Goal: Find contact information: Find contact information

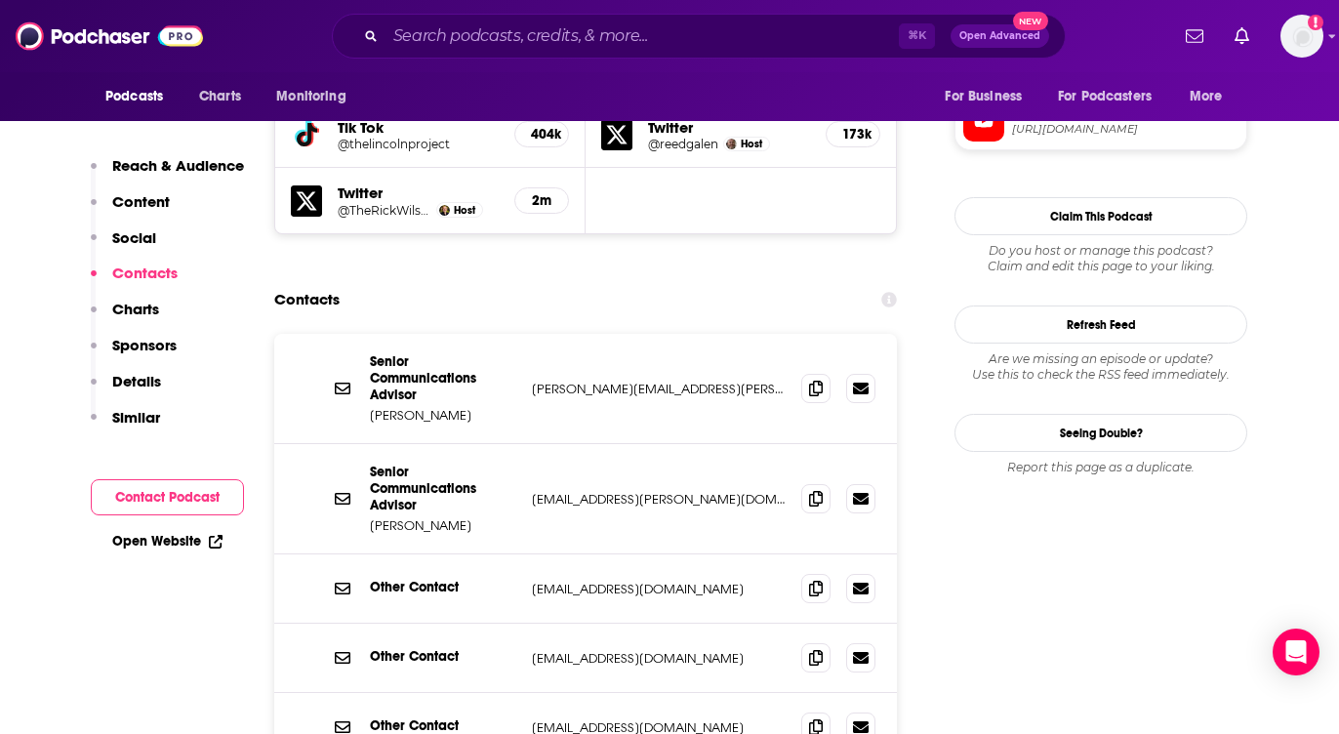
drag, startPoint x: 1337, startPoint y: 39, endPoint x: 1311, endPoint y: 45, distance: 27.0
click at [1333, 40] on div "Podcasts Charts Monitoring ⌘ K Open Advanced New For Business For Podcasters Mo…" at bounding box center [669, 36] width 1339 height 72
click at [1311, 45] on img "Logged in as Lizmwetzel" at bounding box center [1302, 36] width 43 height 43
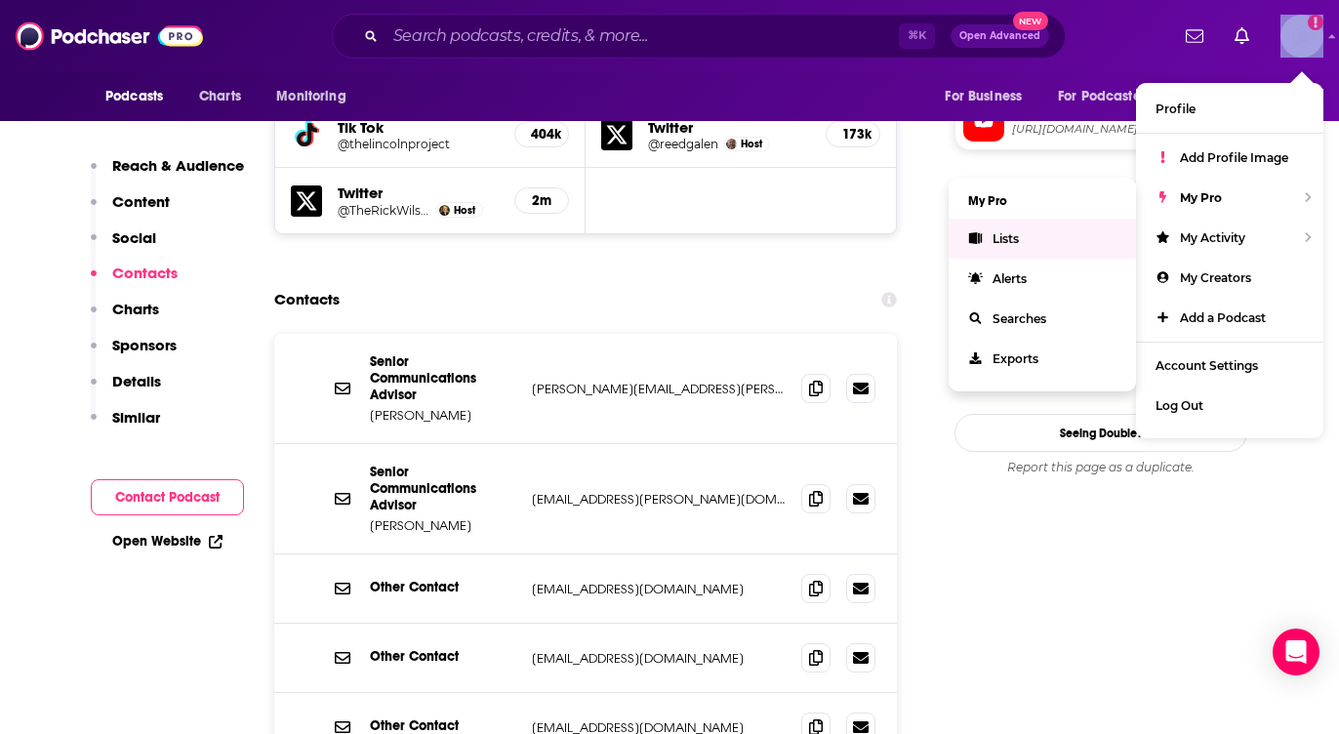
click at [1060, 233] on link "Lists" at bounding box center [1042, 239] width 187 height 40
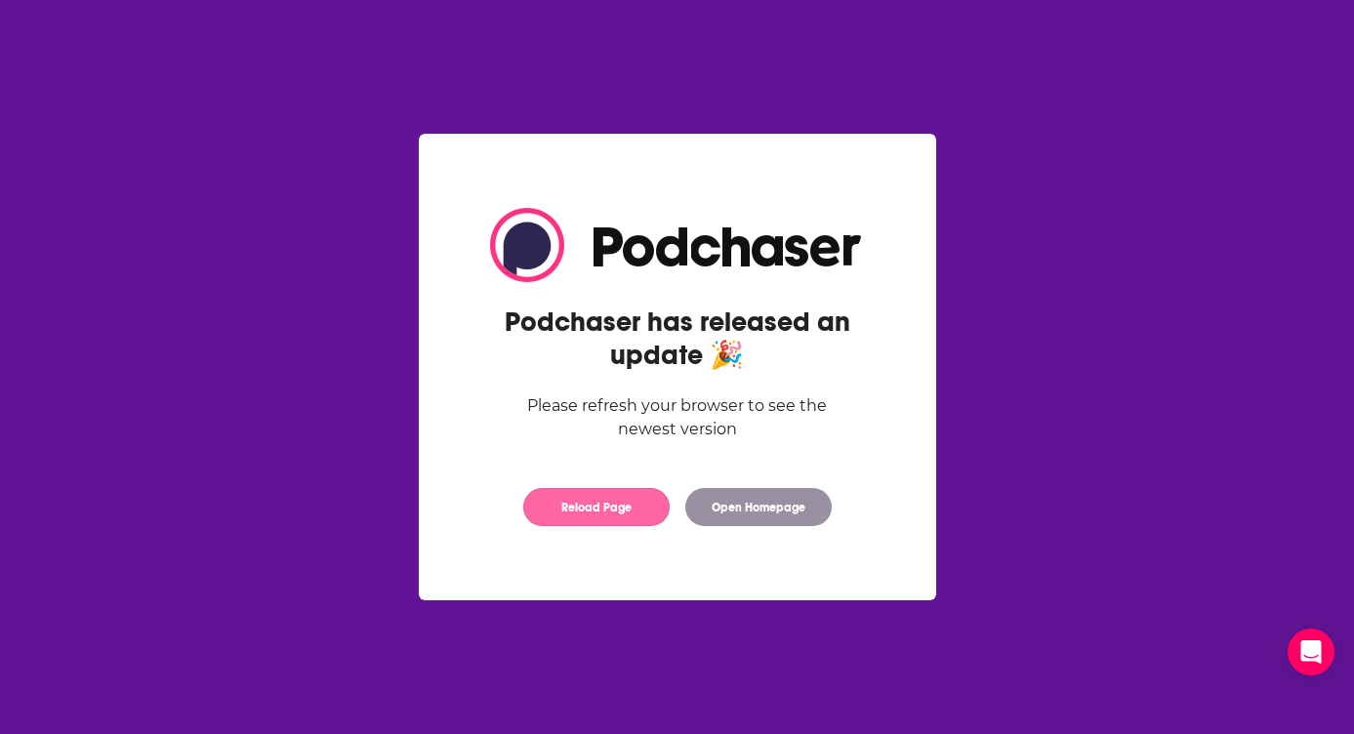
click at [574, 513] on button "Reload Page" at bounding box center [596, 507] width 146 height 38
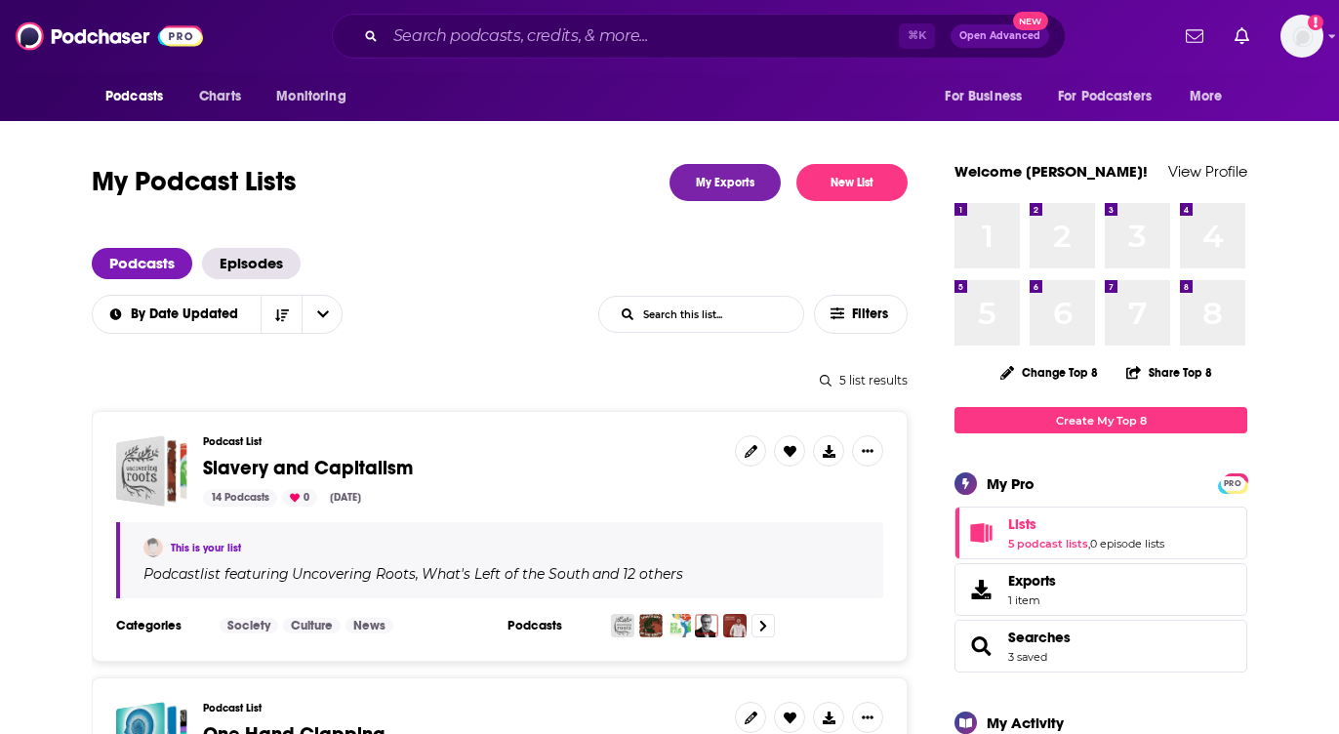
click at [410, 454] on div "Podcast List Slavery and Capitalism 14 Podcasts 0 [DATE]" at bounding box center [461, 470] width 516 height 71
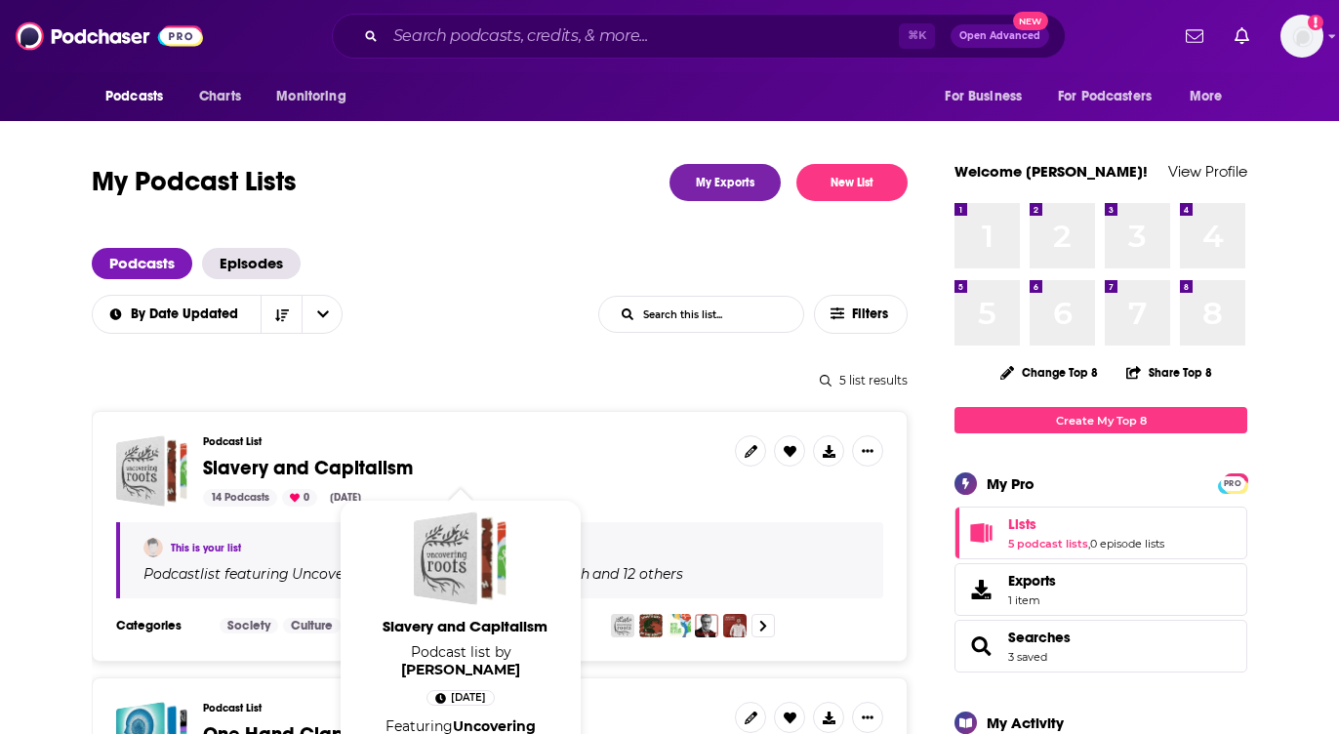
click at [401, 462] on span "Slavery and Capitalism" at bounding box center [308, 468] width 210 height 24
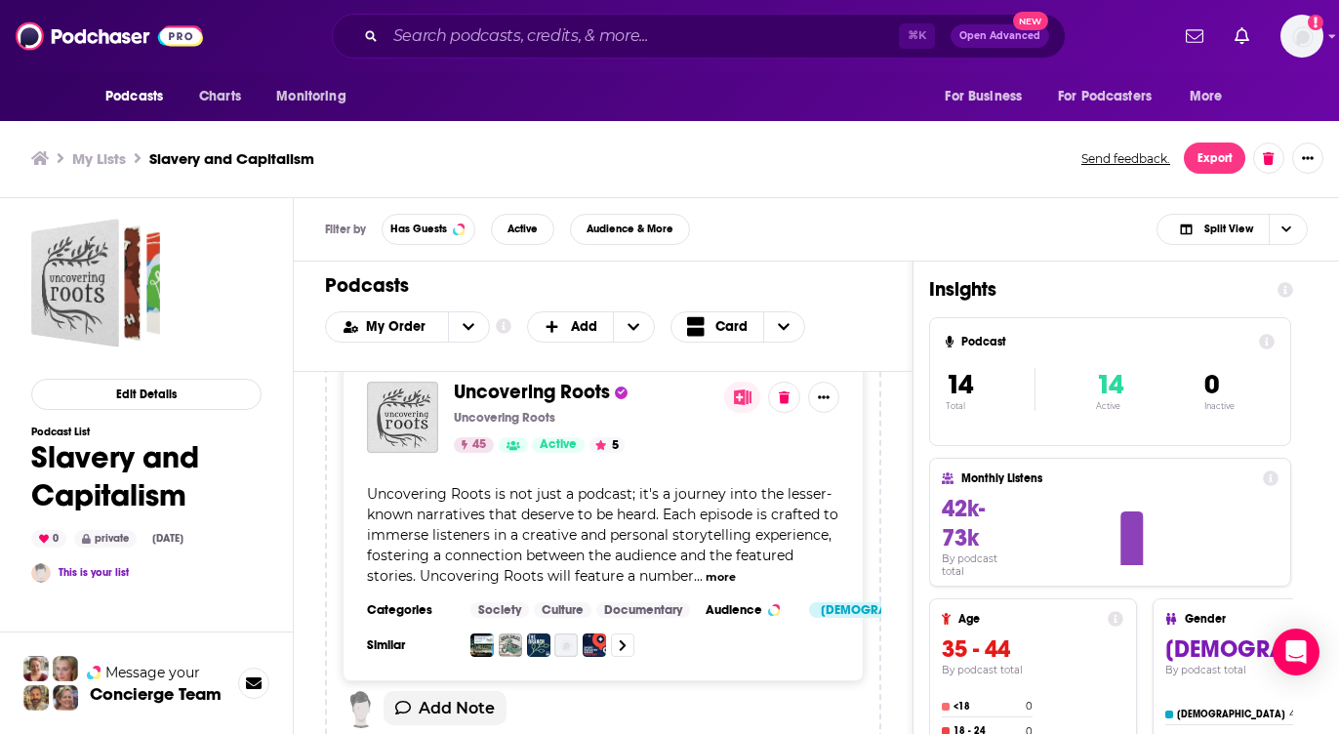
scroll to position [6, 0]
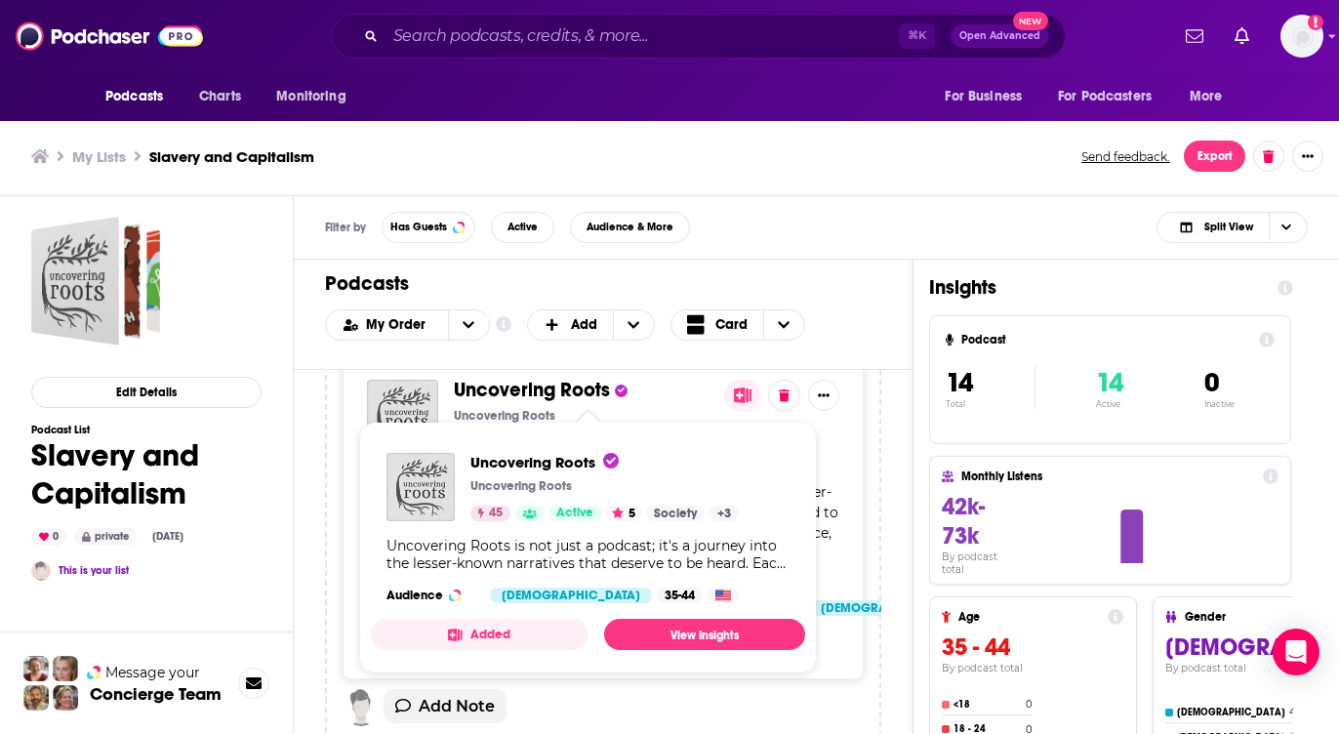
click at [566, 388] on span "Uncovering Roots" at bounding box center [532, 390] width 156 height 24
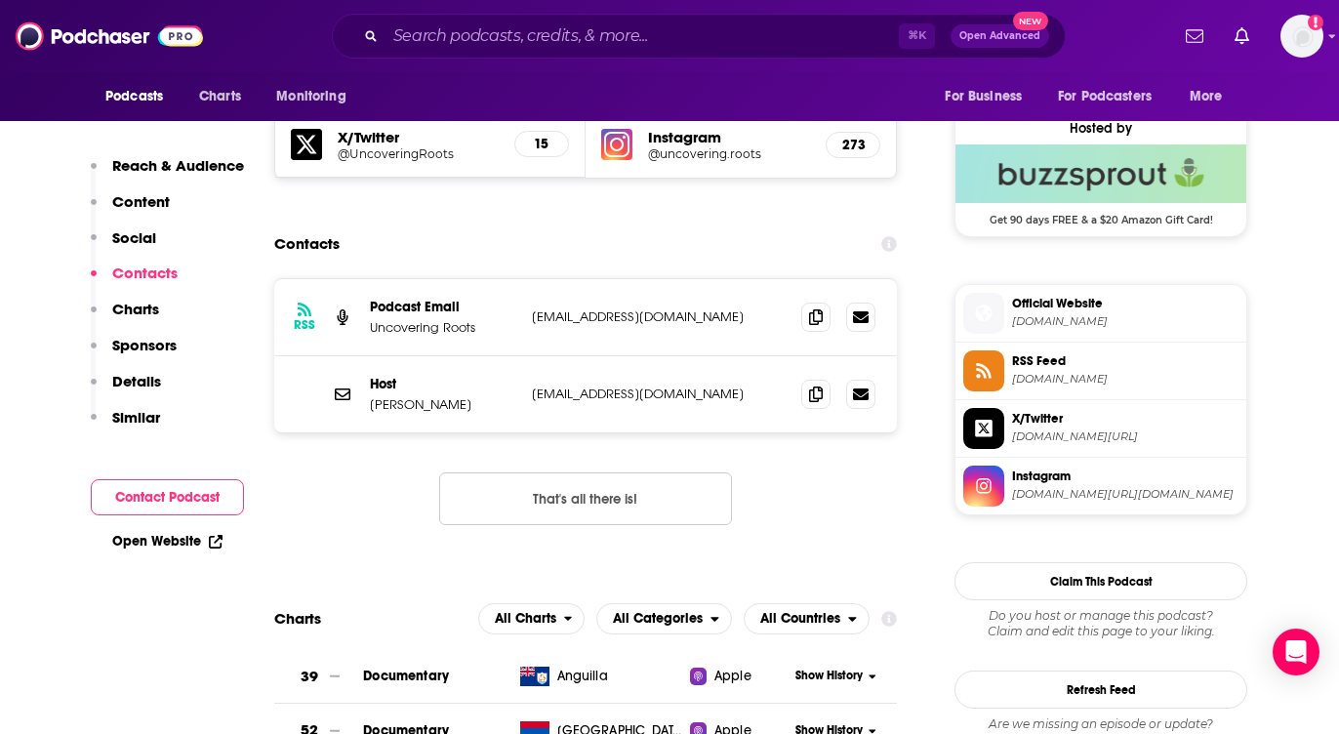
scroll to position [1458, 0]
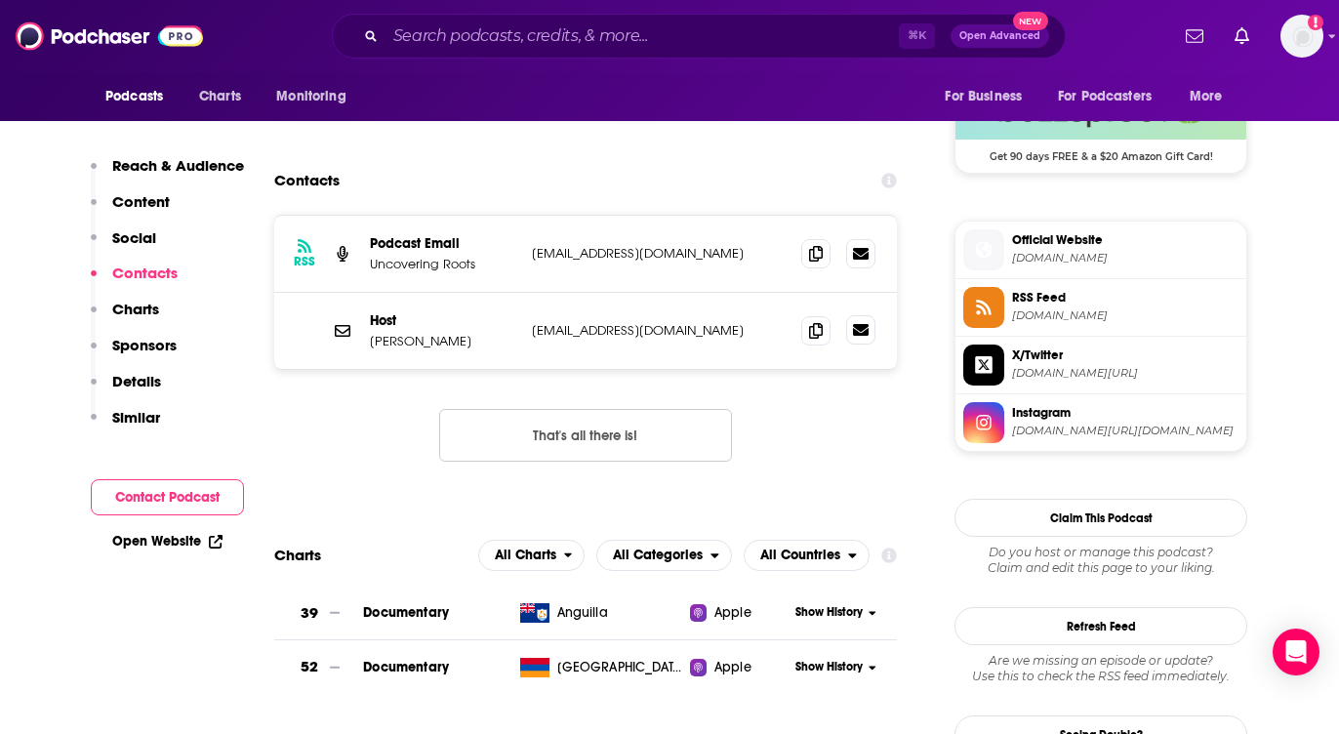
click at [856, 328] on icon at bounding box center [861, 330] width 16 height 12
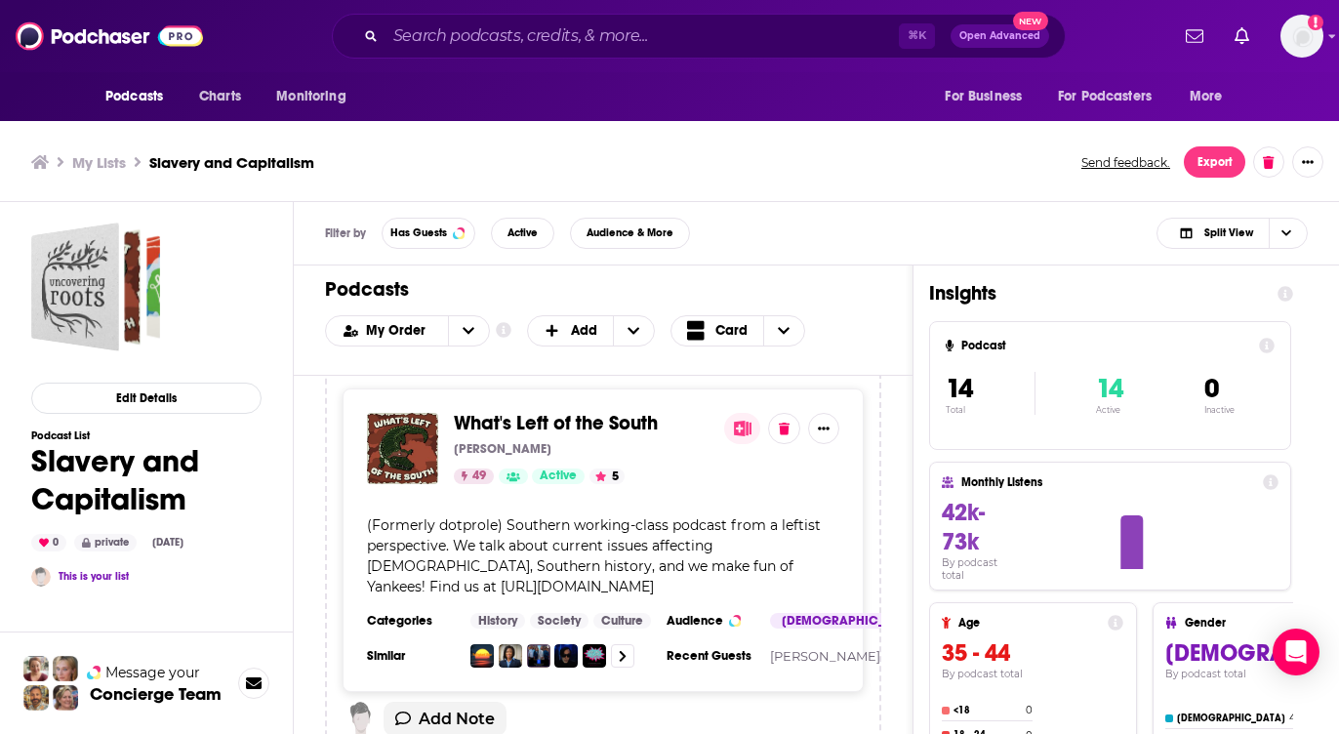
scroll to position [464, 0]
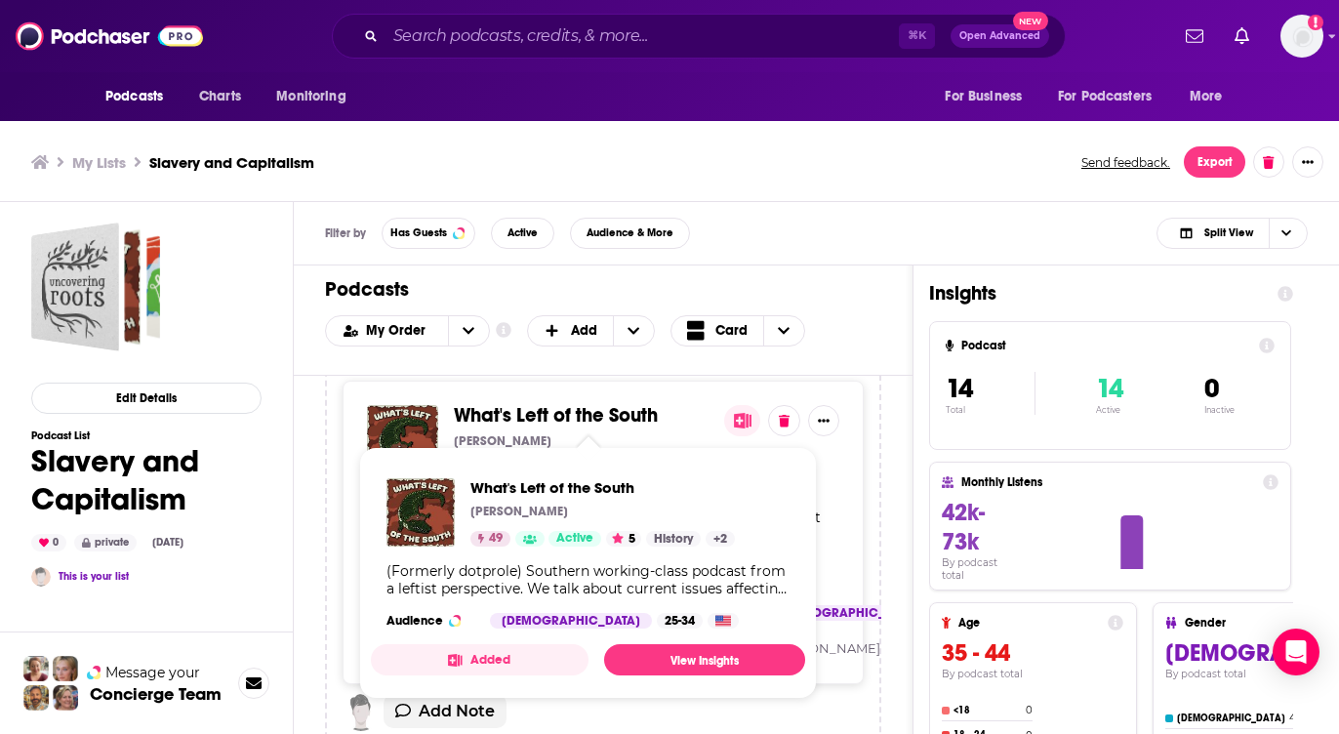
click at [562, 417] on span "What's Left of the South" at bounding box center [556, 415] width 204 height 24
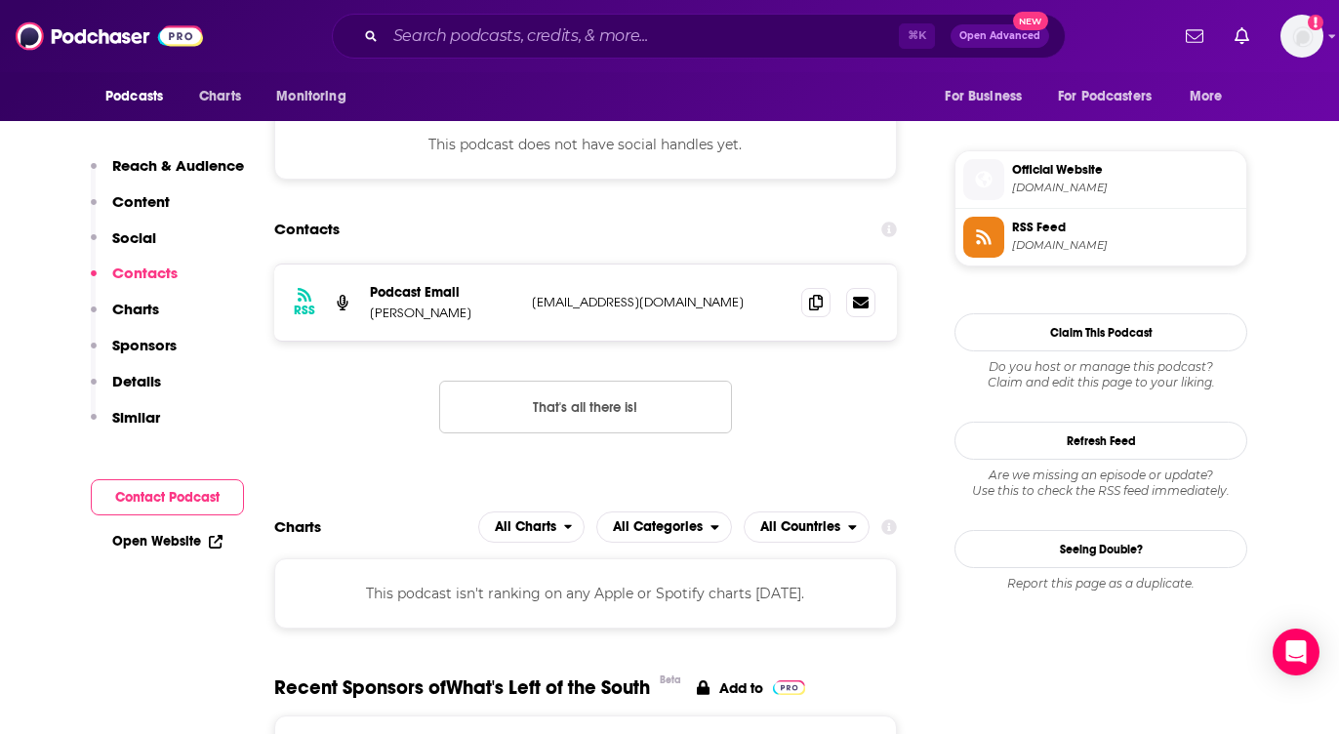
scroll to position [1719, 0]
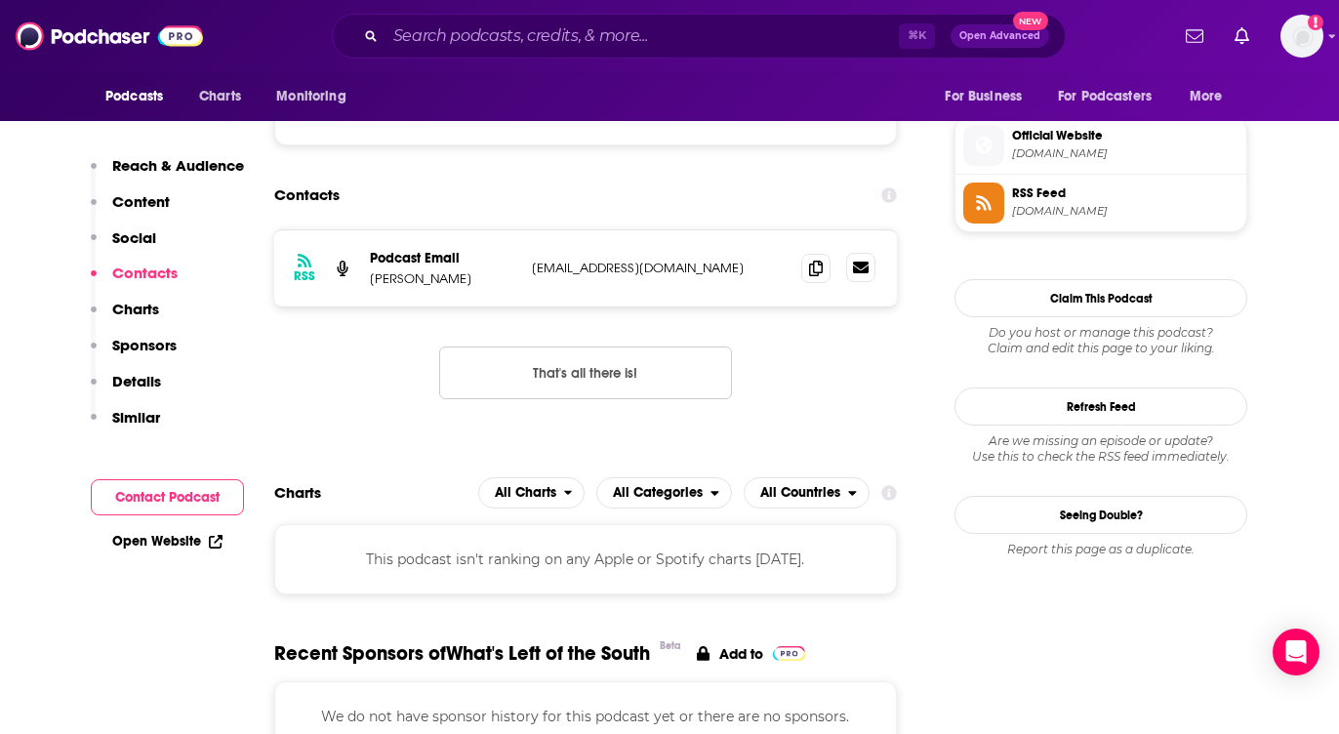
click at [864, 262] on icon at bounding box center [861, 268] width 16 height 12
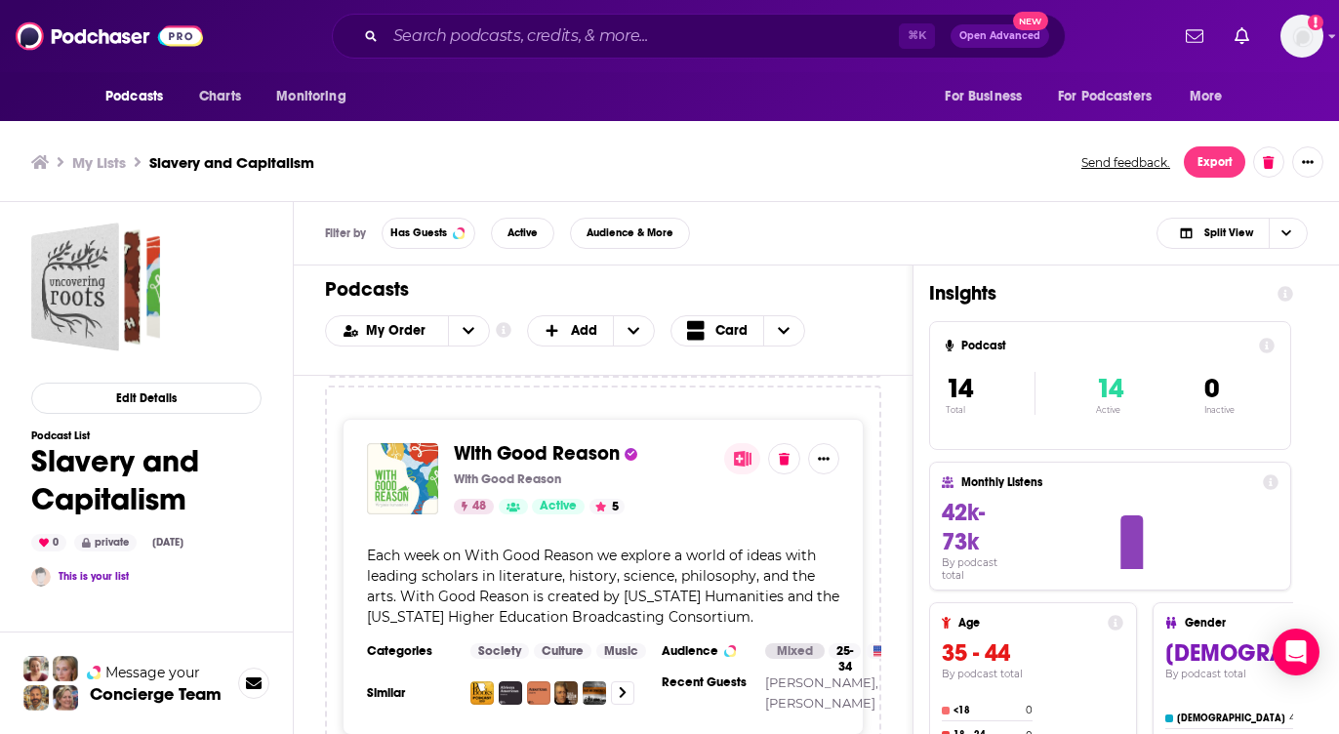
scroll to position [867, 0]
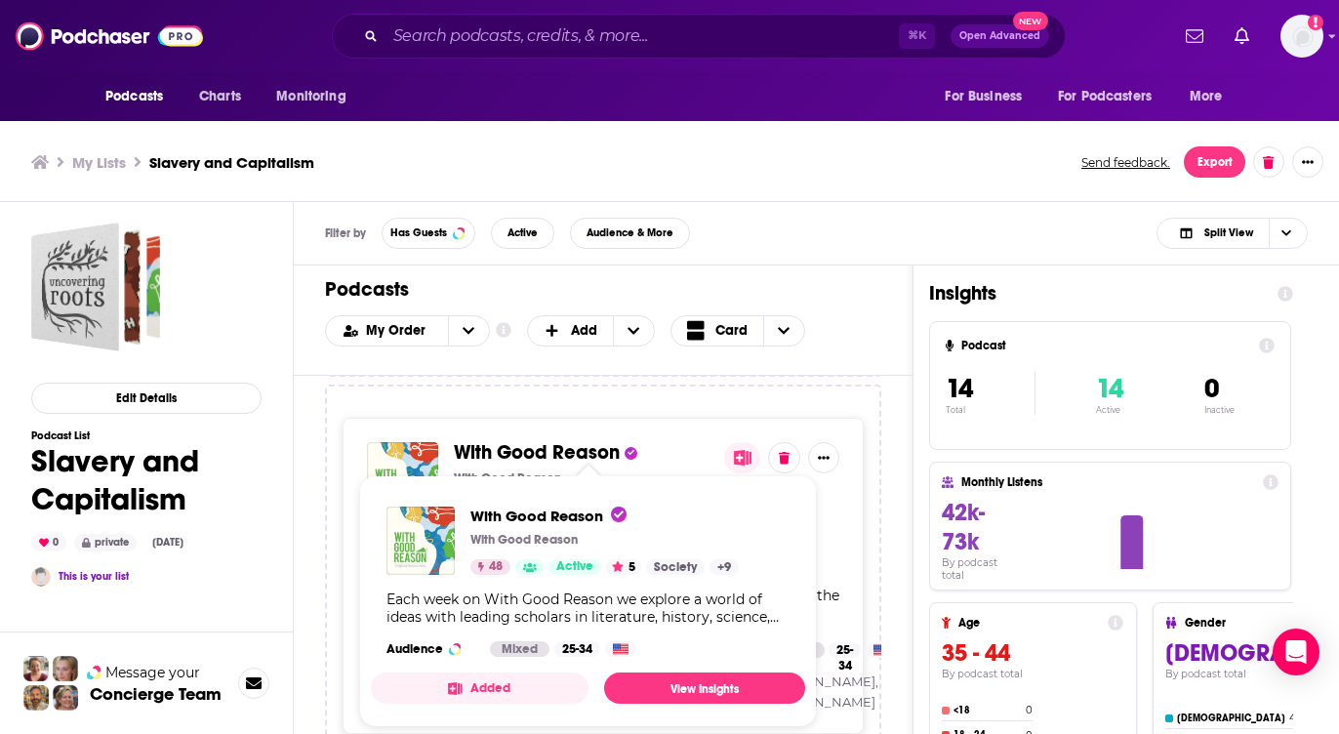
click at [524, 450] on span "With Good Reason" at bounding box center [537, 452] width 166 height 24
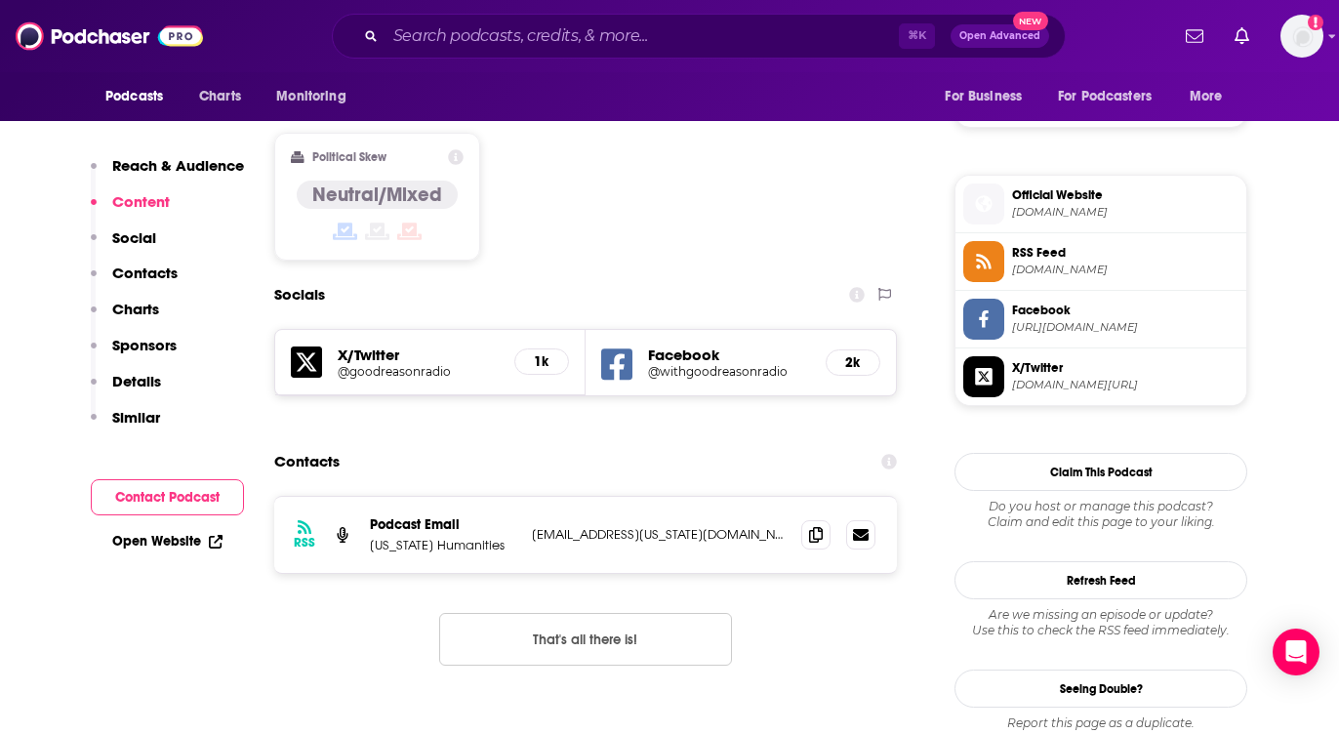
scroll to position [1634, 0]
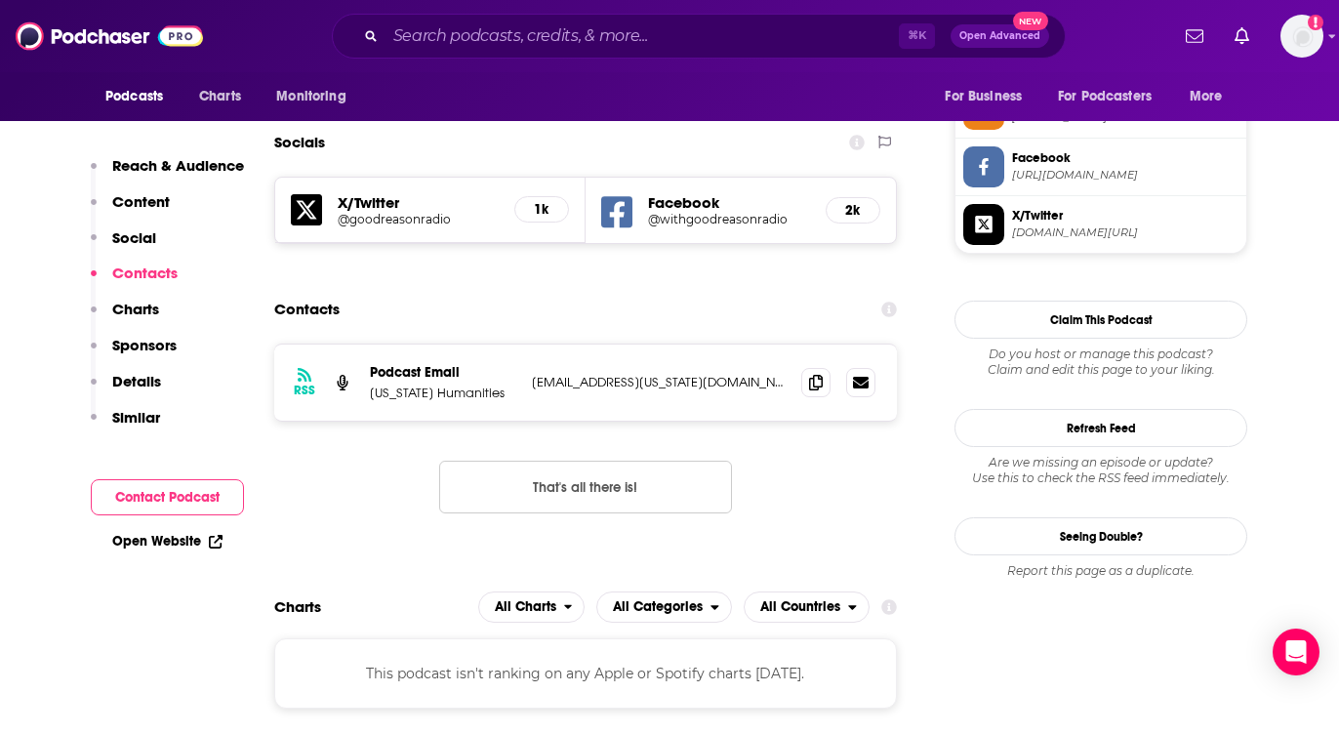
click at [553, 461] on button "That's all there is!" at bounding box center [585, 487] width 293 height 53
click at [864, 376] on icon at bounding box center [861, 382] width 16 height 12
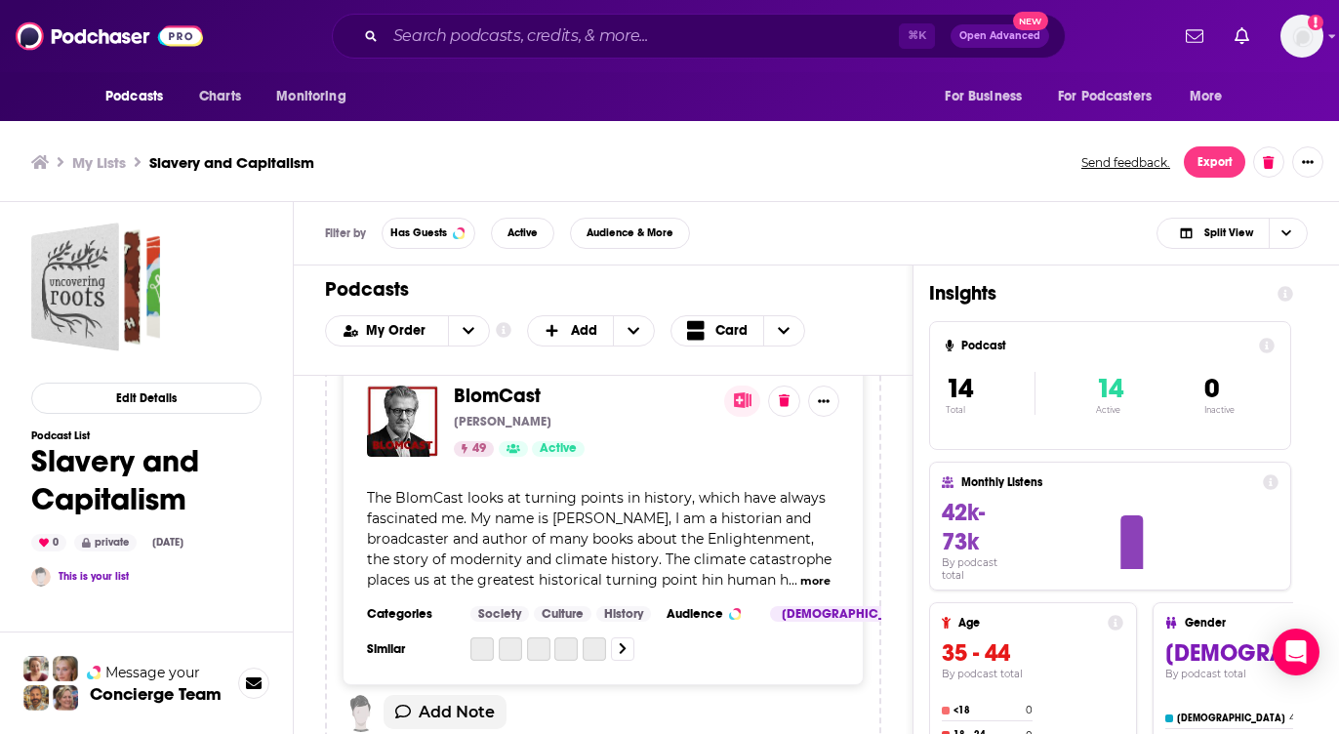
scroll to position [1388, 0]
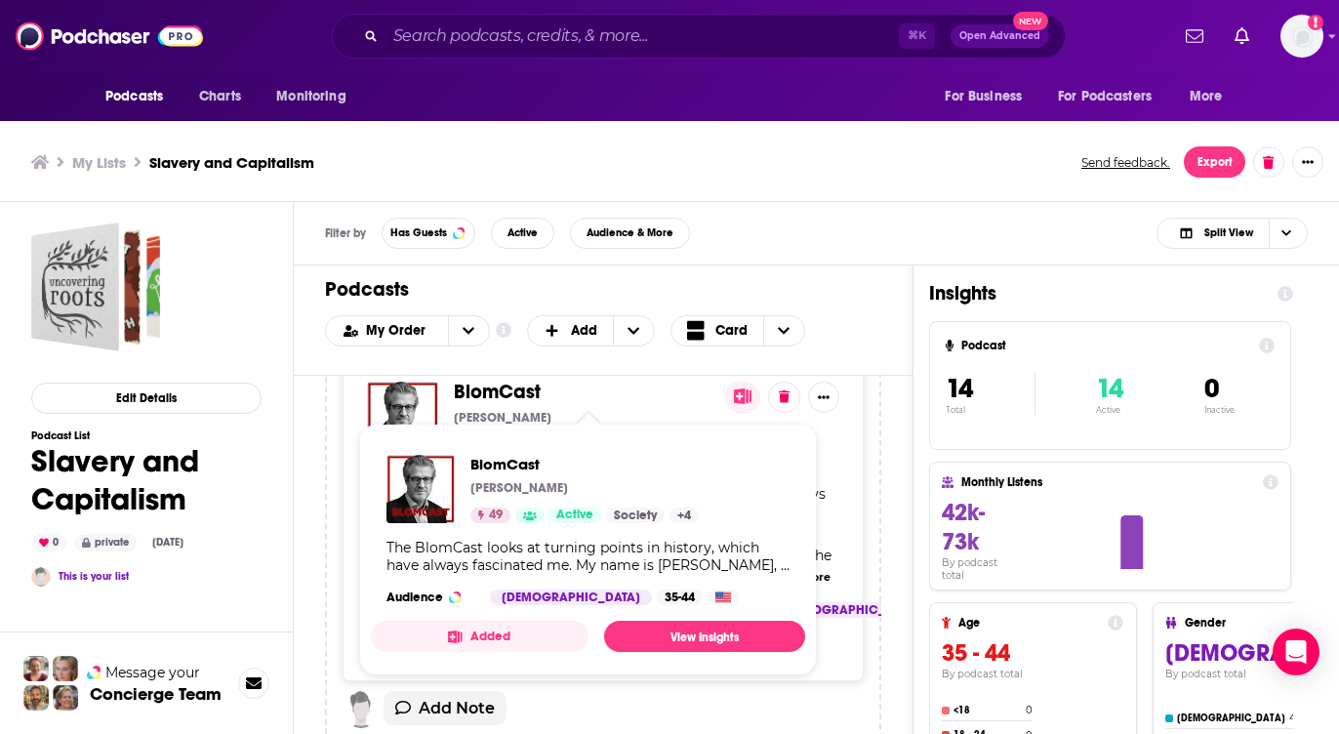
click at [492, 388] on span "BlomCast" at bounding box center [497, 392] width 87 height 24
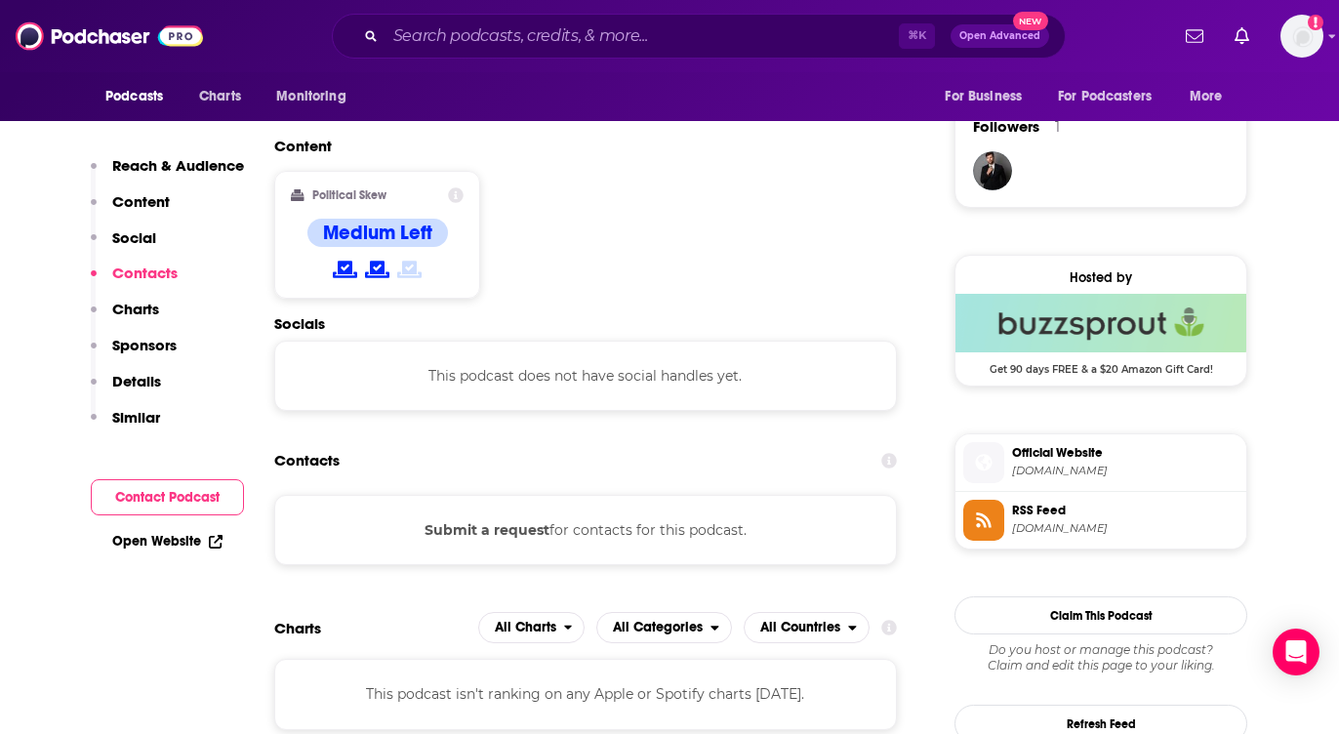
scroll to position [1371, 0]
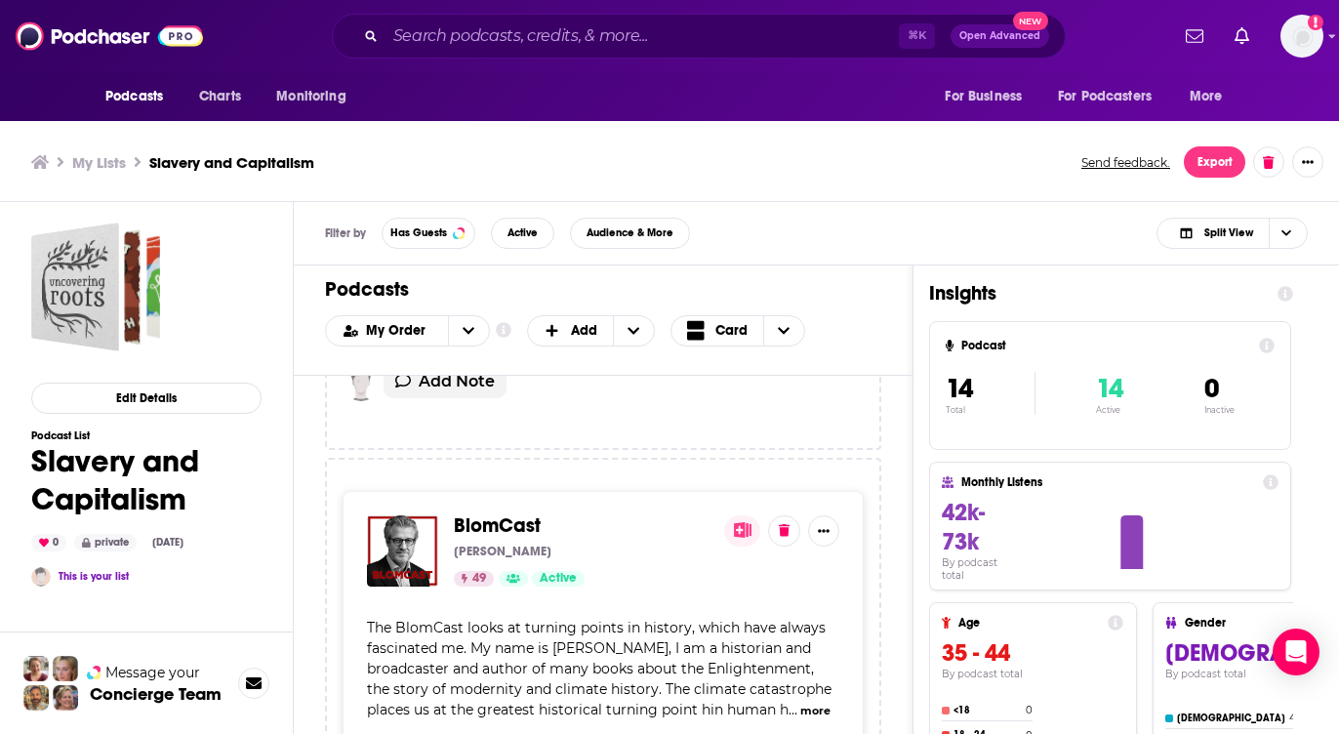
scroll to position [1717, 0]
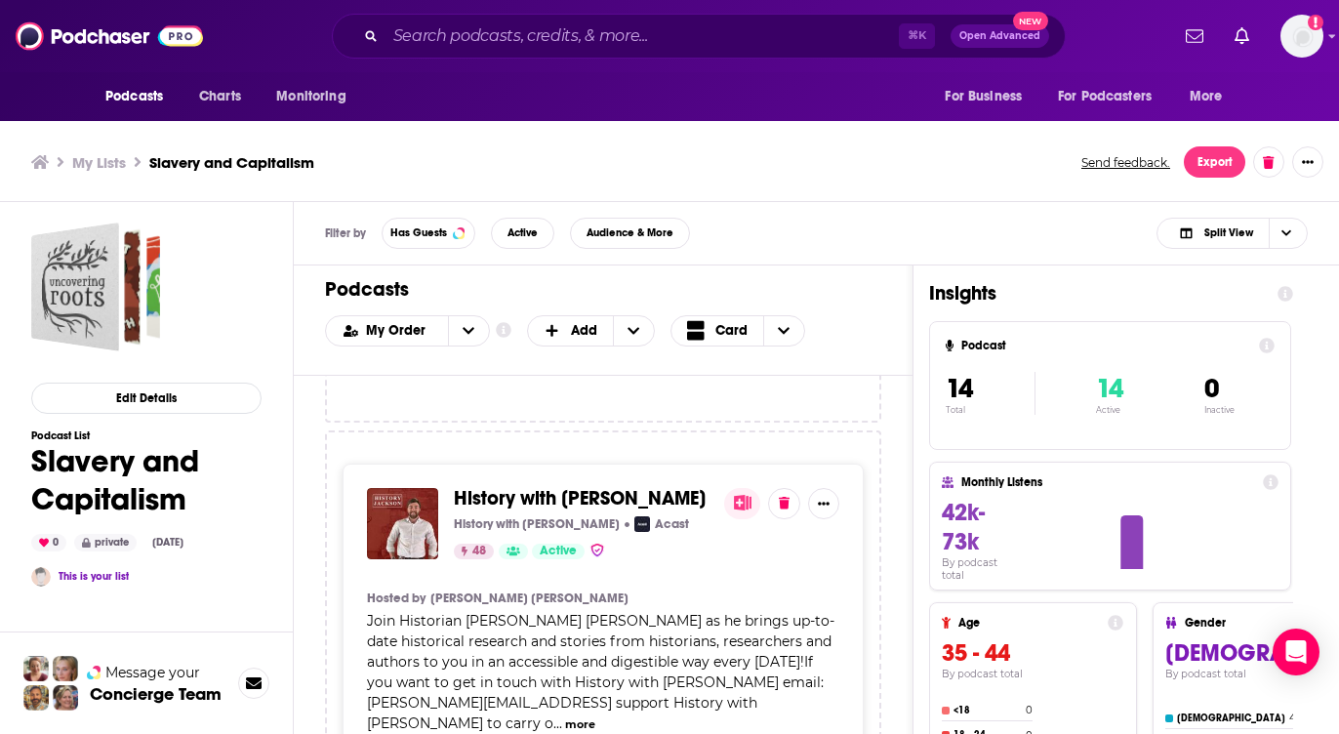
click at [585, 506] on span "History with [PERSON_NAME]" at bounding box center [580, 498] width 252 height 24
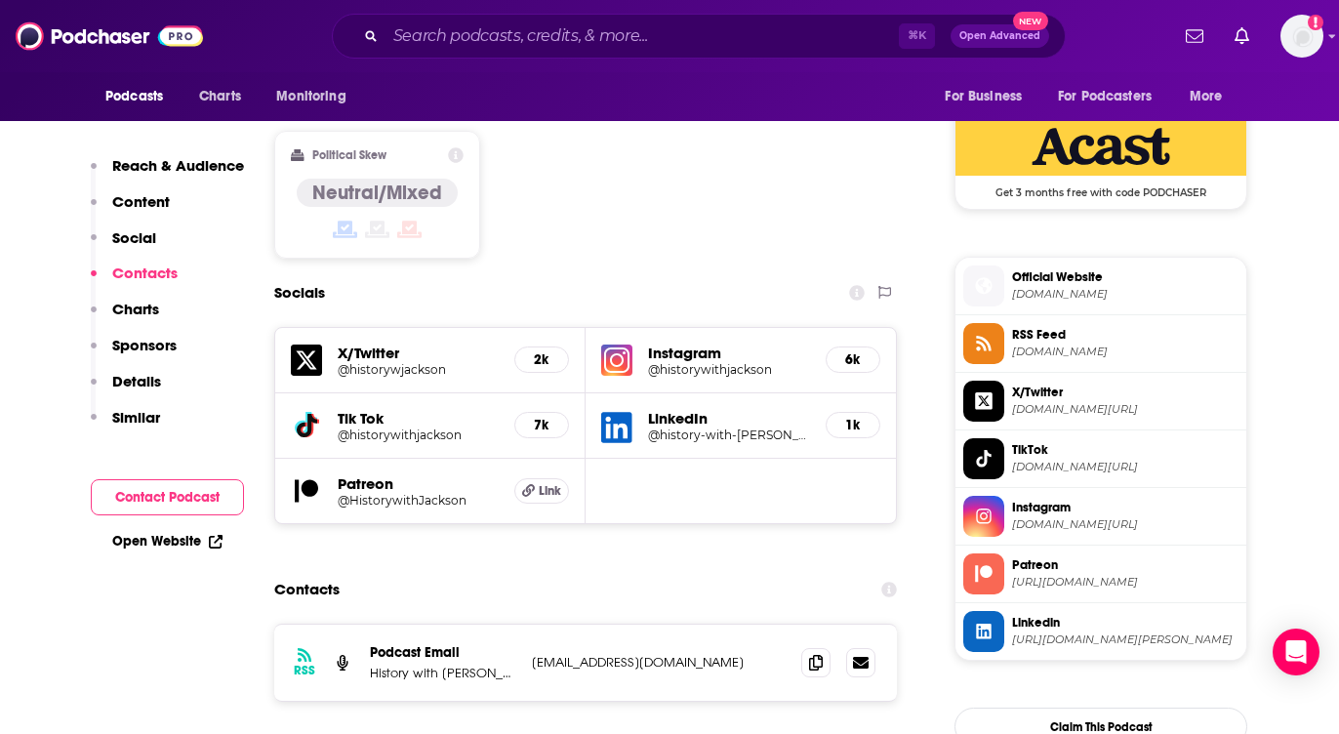
scroll to position [1698, 0]
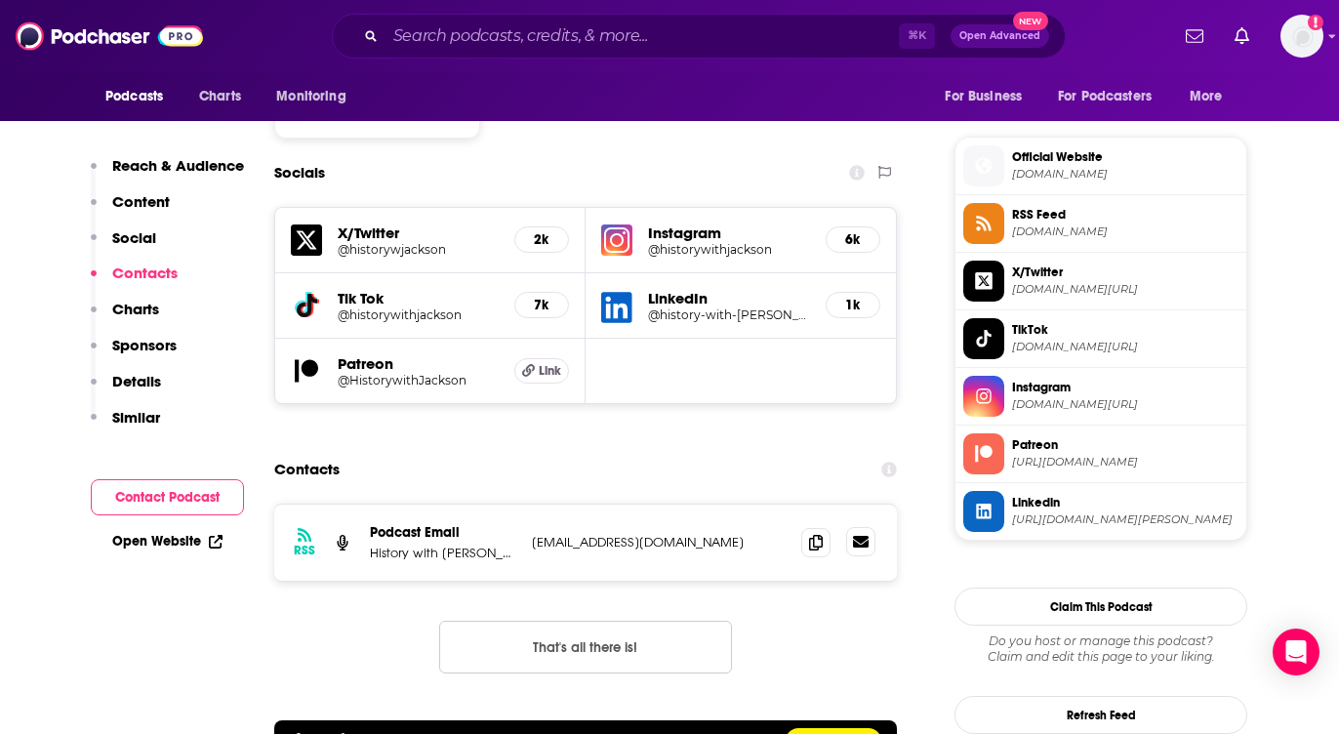
click at [858, 534] on icon at bounding box center [861, 542] width 16 height 16
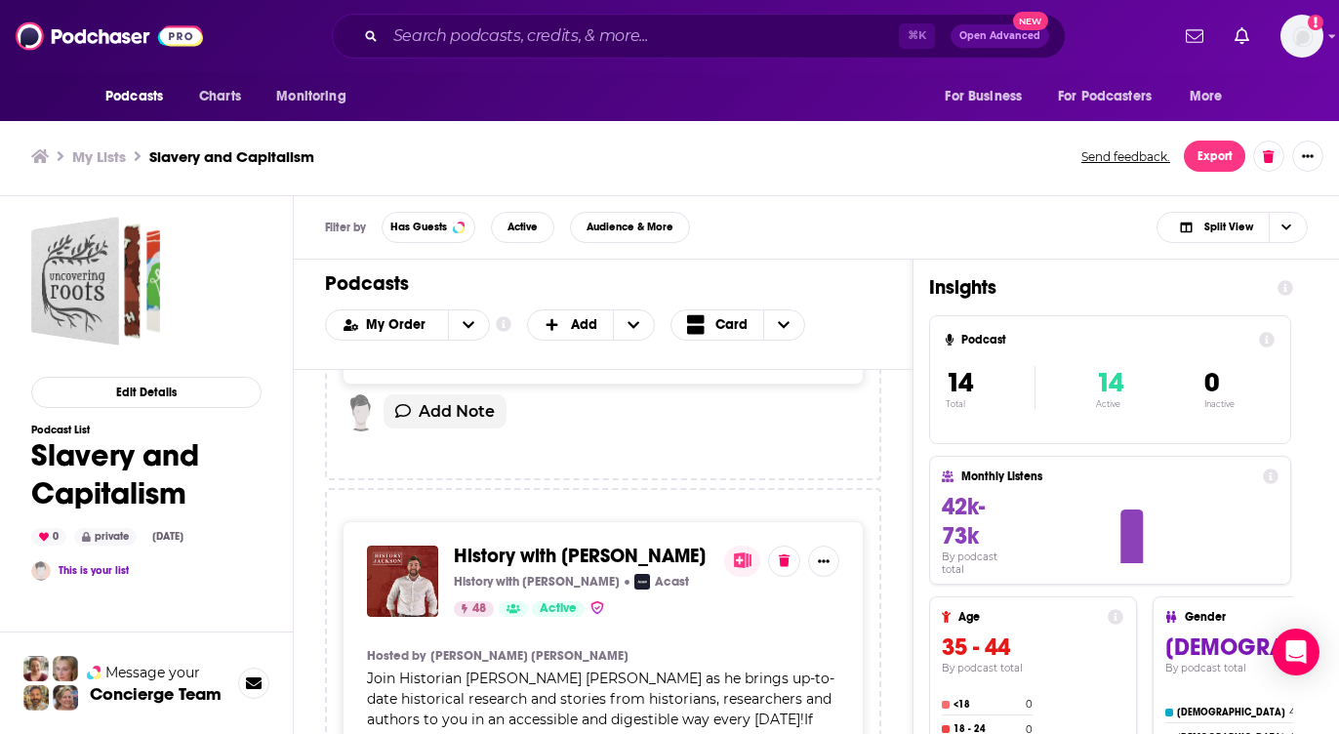
scroll to position [1675, 0]
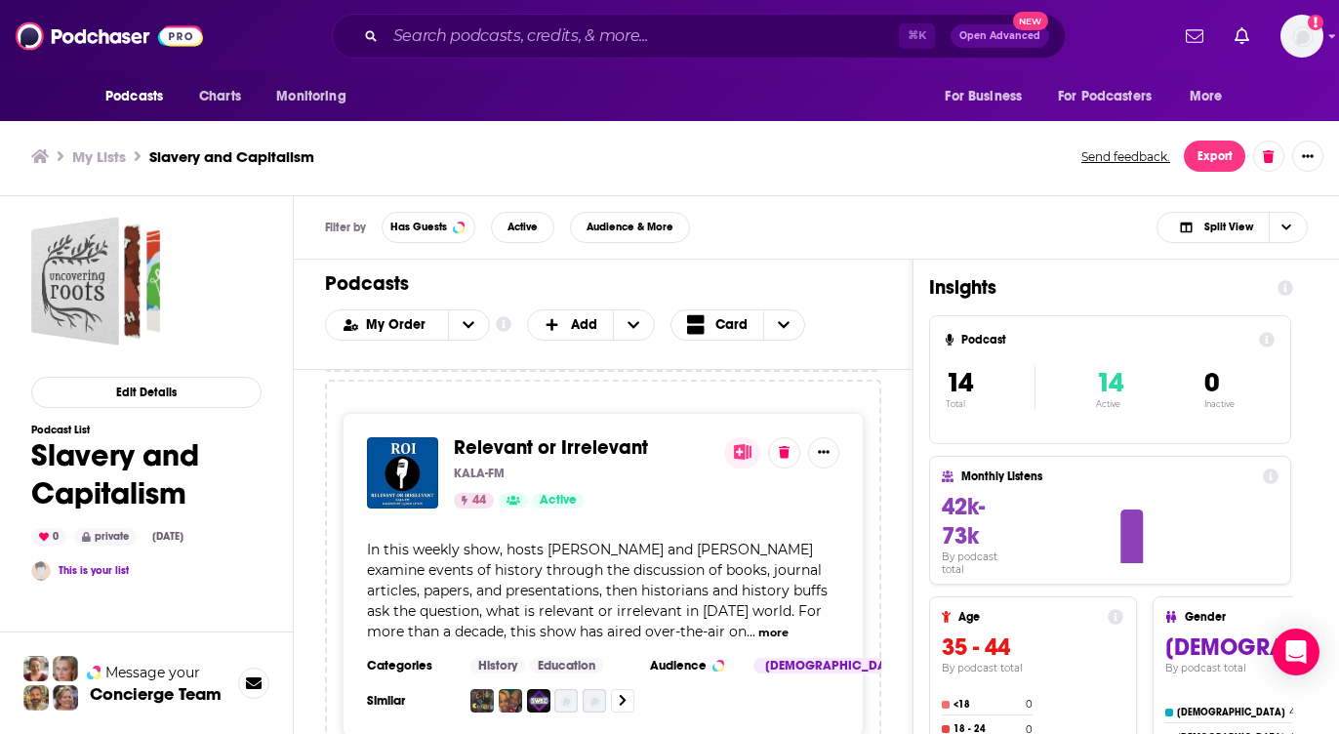
scroll to position [2332, 0]
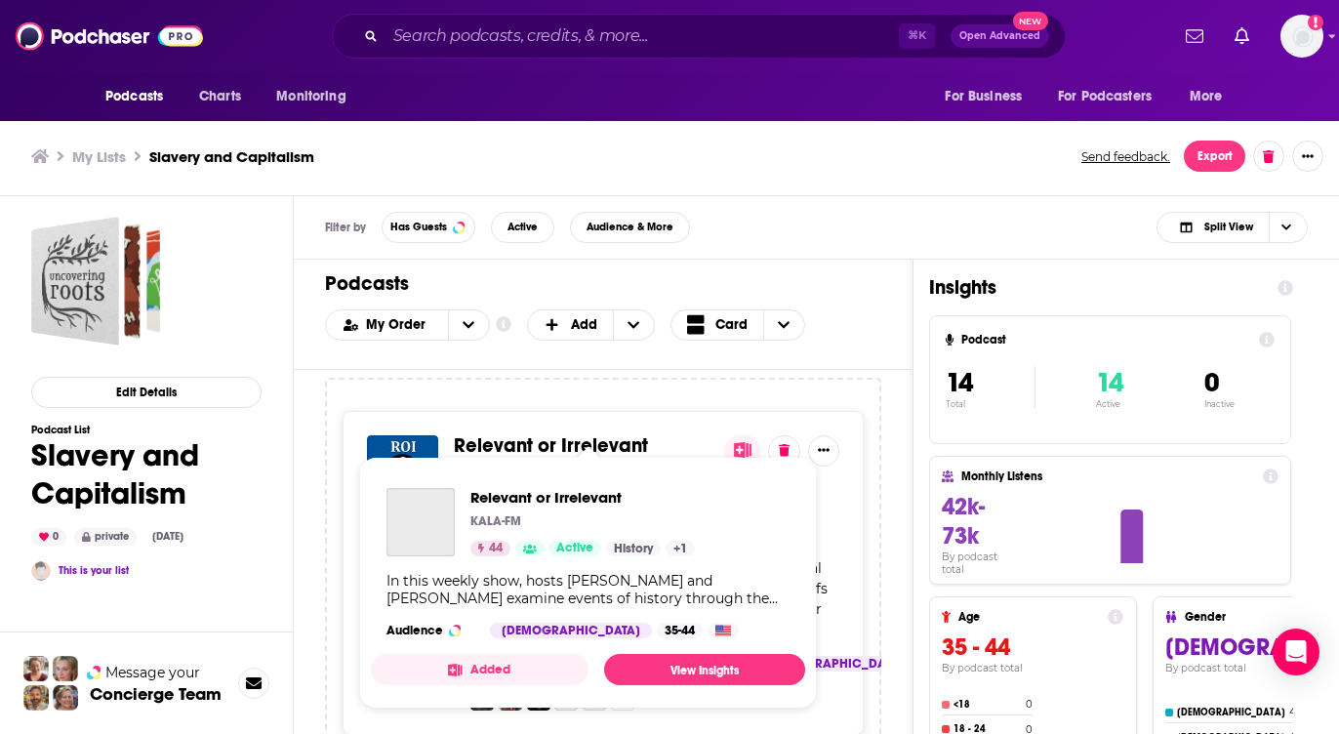
click at [522, 433] on span "Relevant or Irrelevant" at bounding box center [551, 445] width 194 height 24
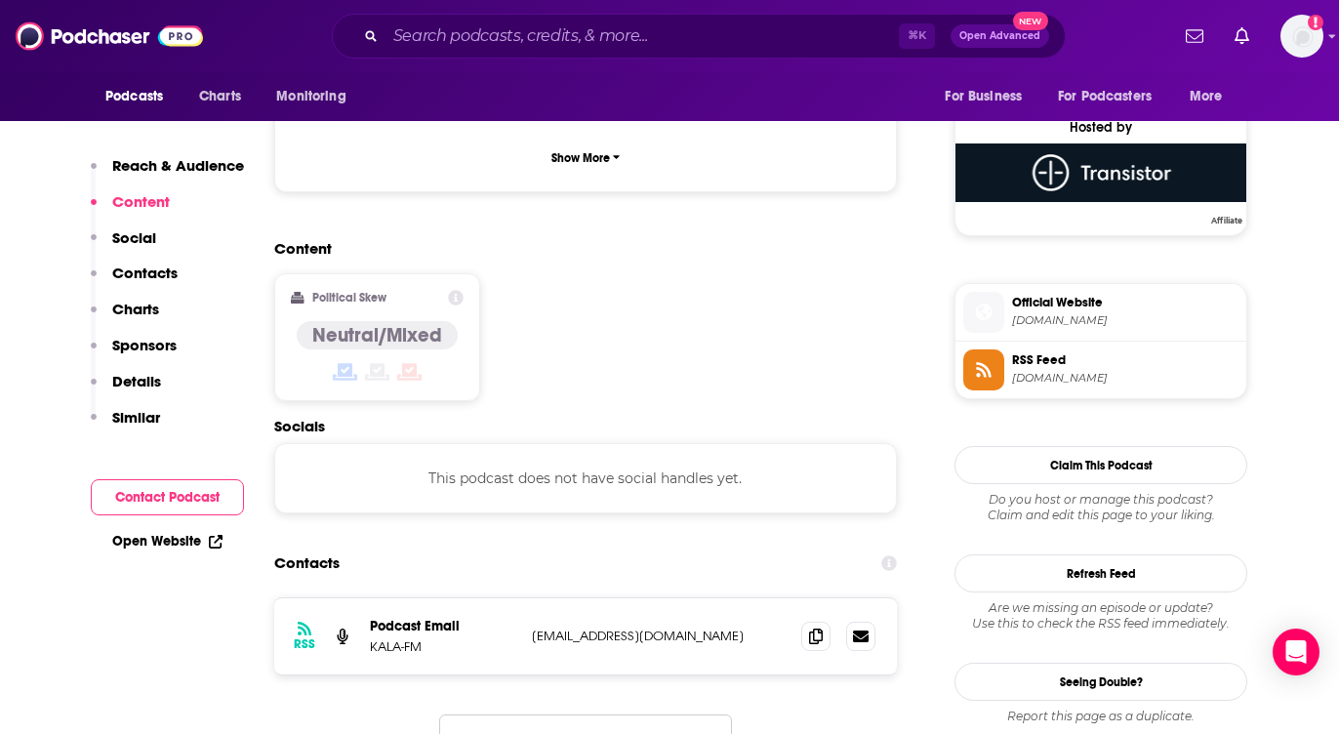
scroll to position [1431, 0]
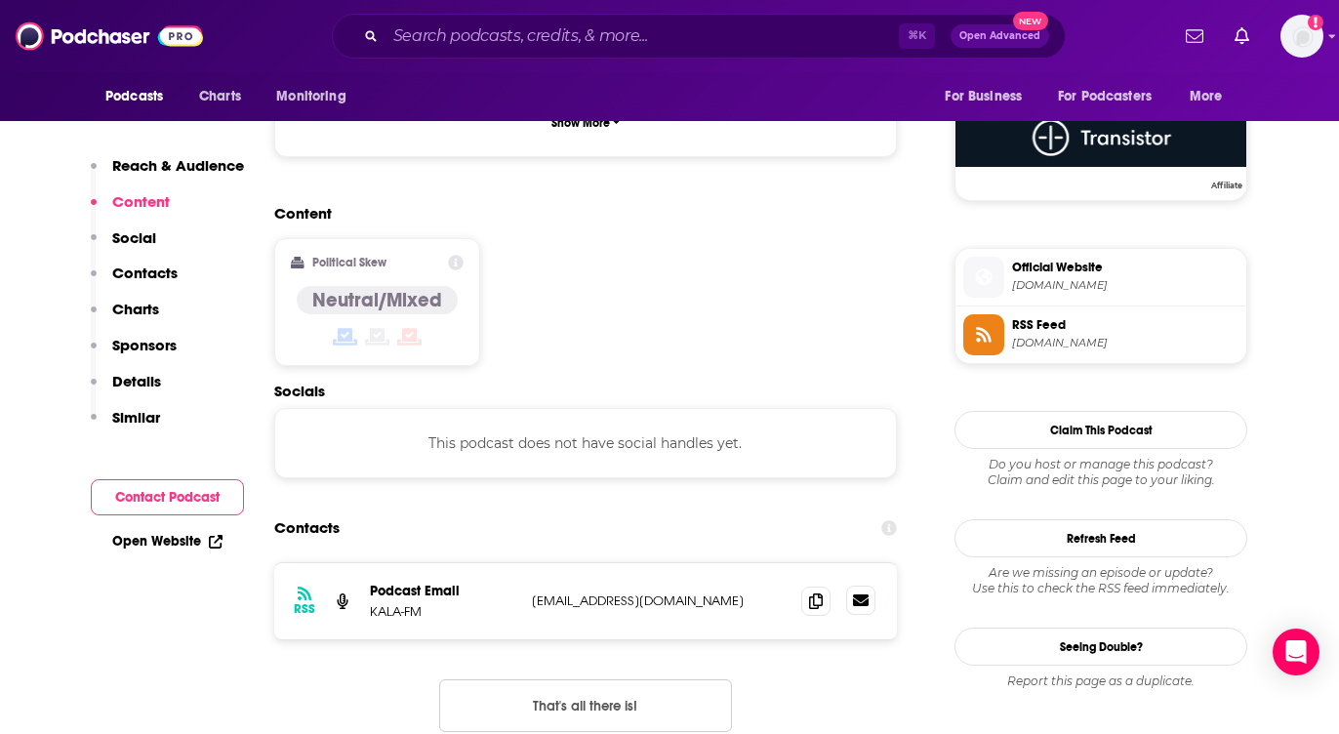
click at [865, 594] on icon at bounding box center [861, 600] width 16 height 12
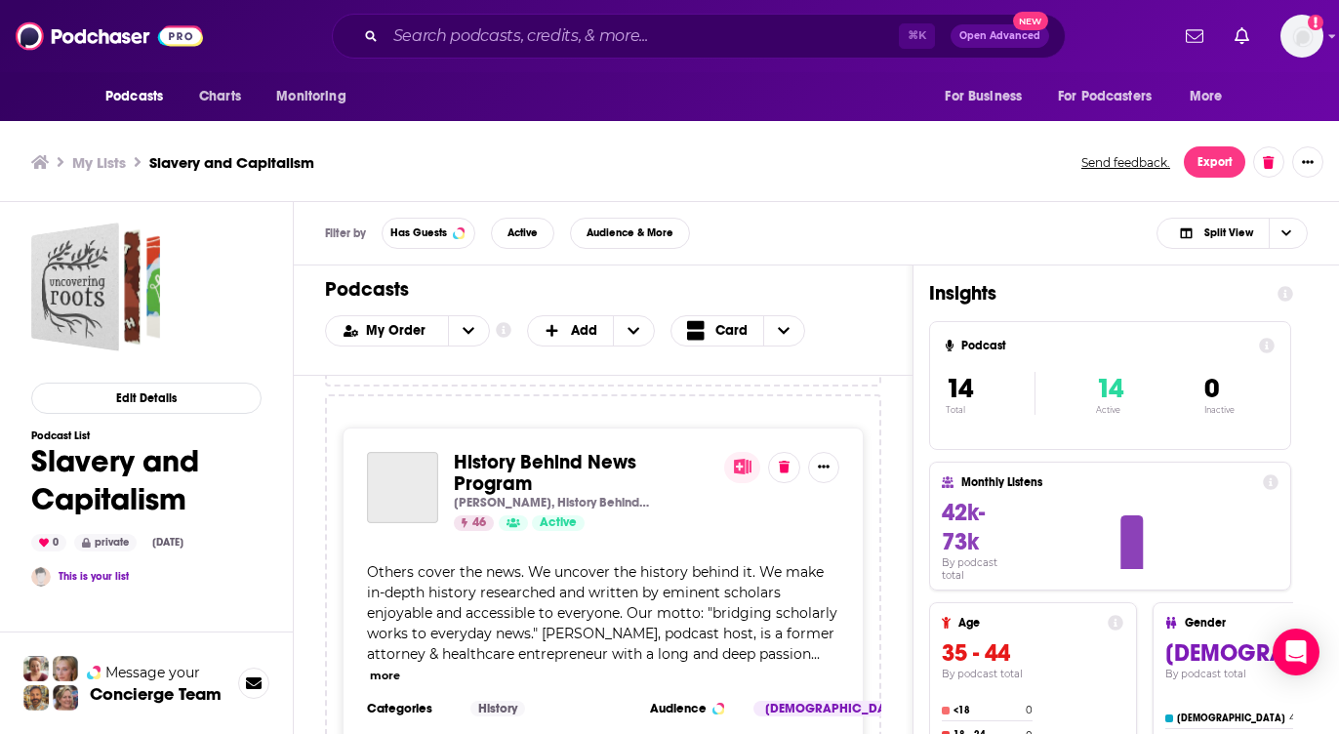
scroll to position [2783, 0]
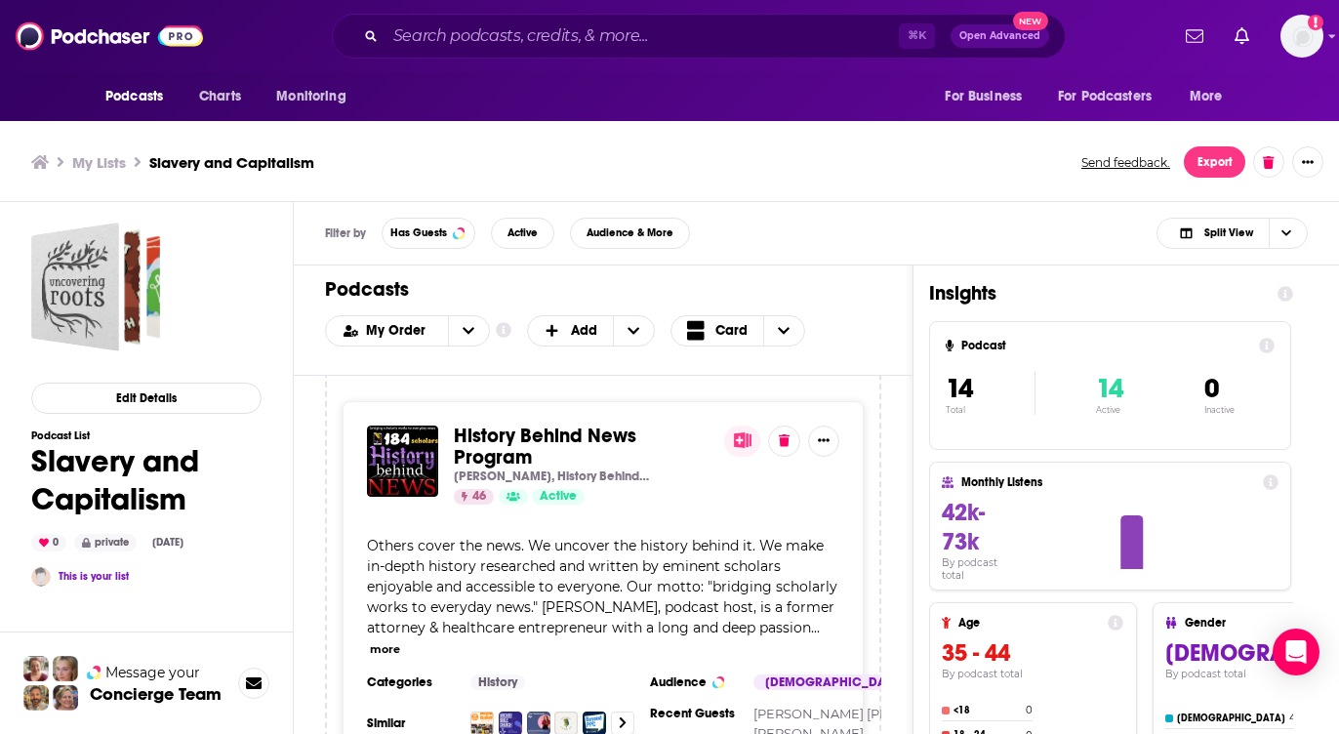
click at [625, 424] on span "History Behind News Program" at bounding box center [545, 447] width 183 height 46
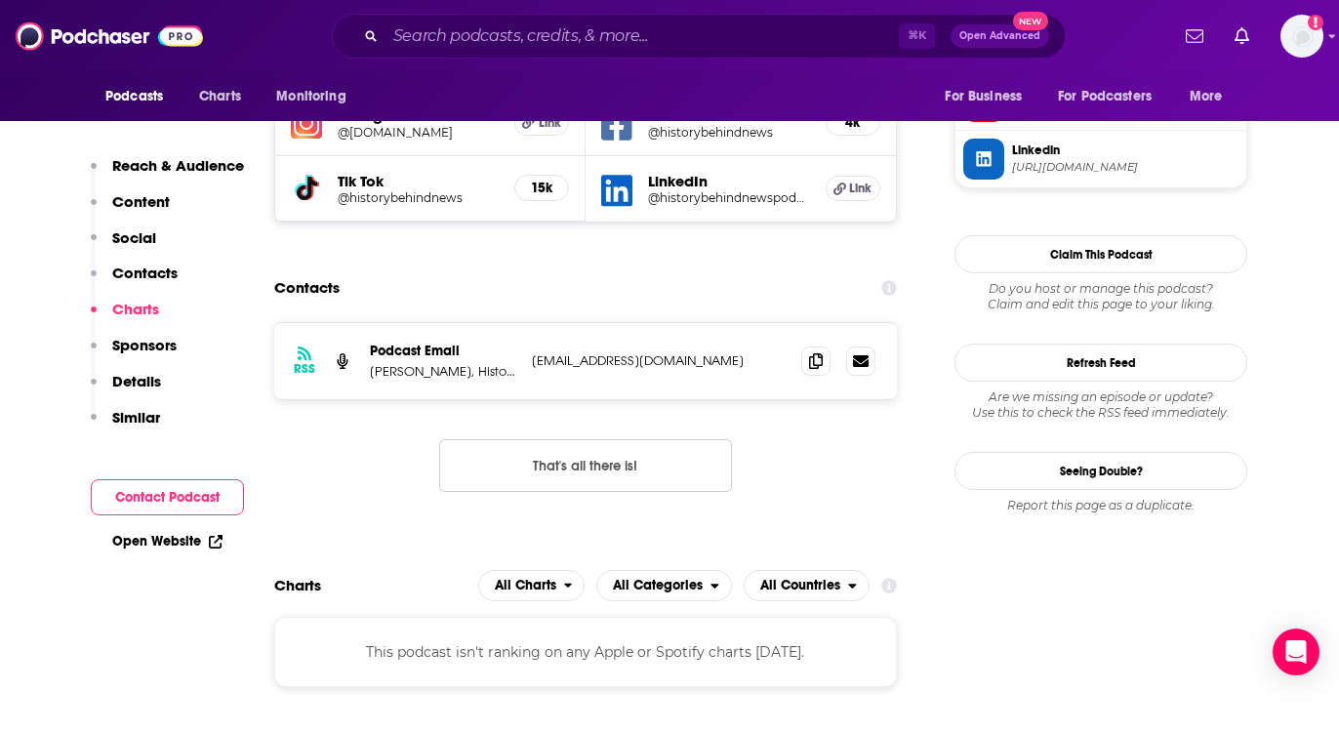
scroll to position [1555, 0]
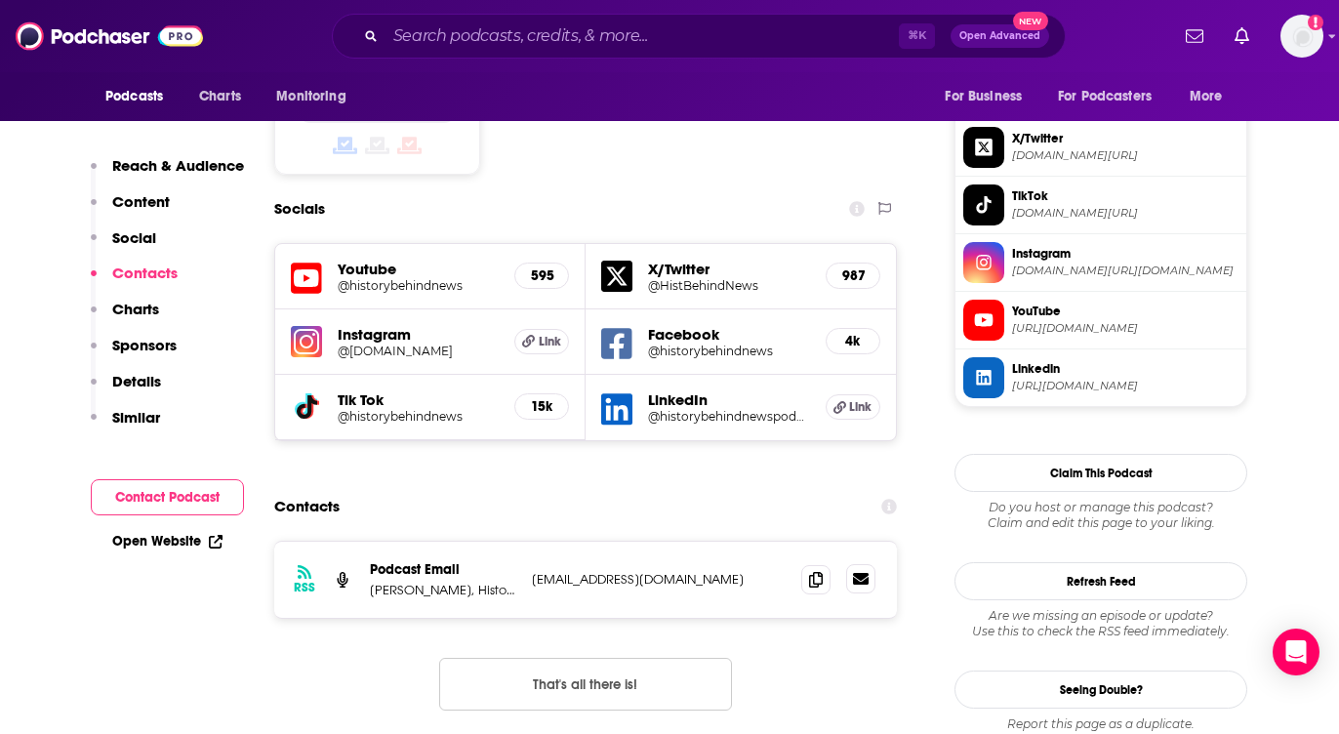
click at [864, 573] on icon at bounding box center [861, 579] width 16 height 12
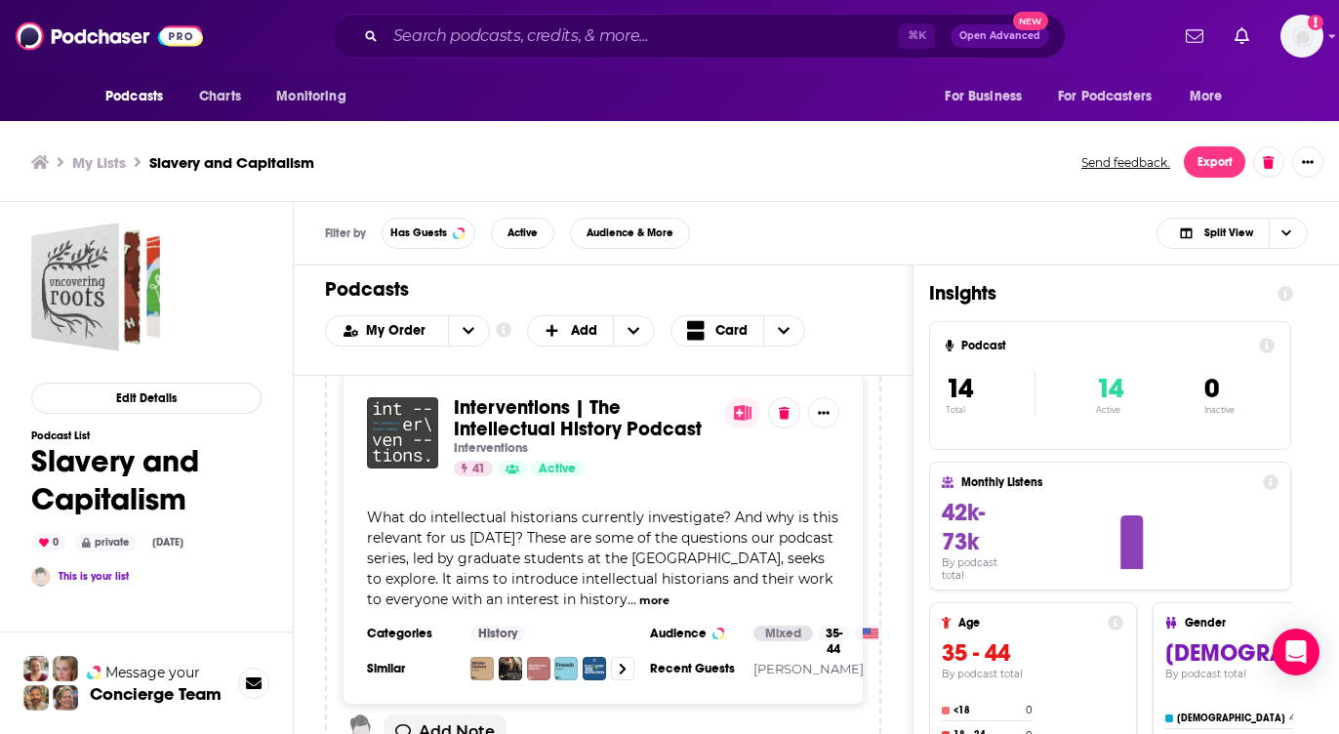
scroll to position [3293, 0]
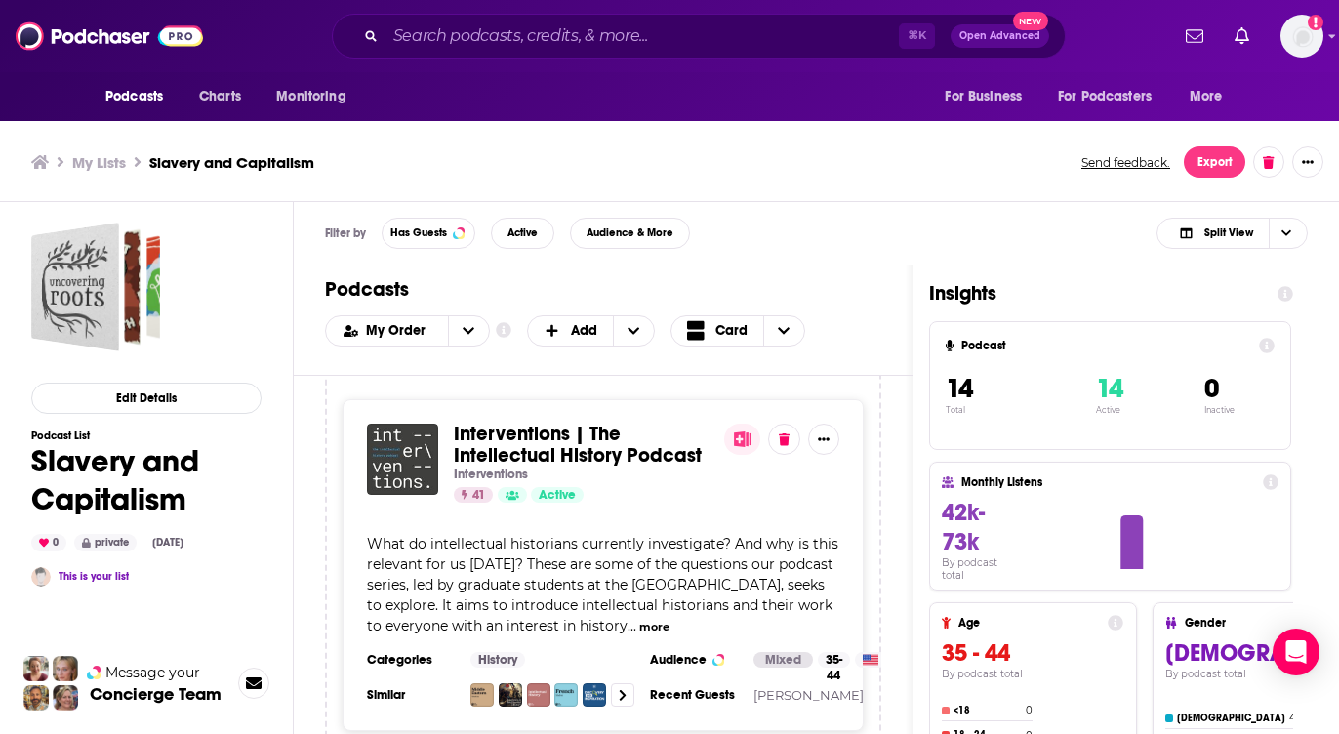
click at [561, 422] on span "Interventions | The Intellectual History Podcast" at bounding box center [578, 445] width 248 height 46
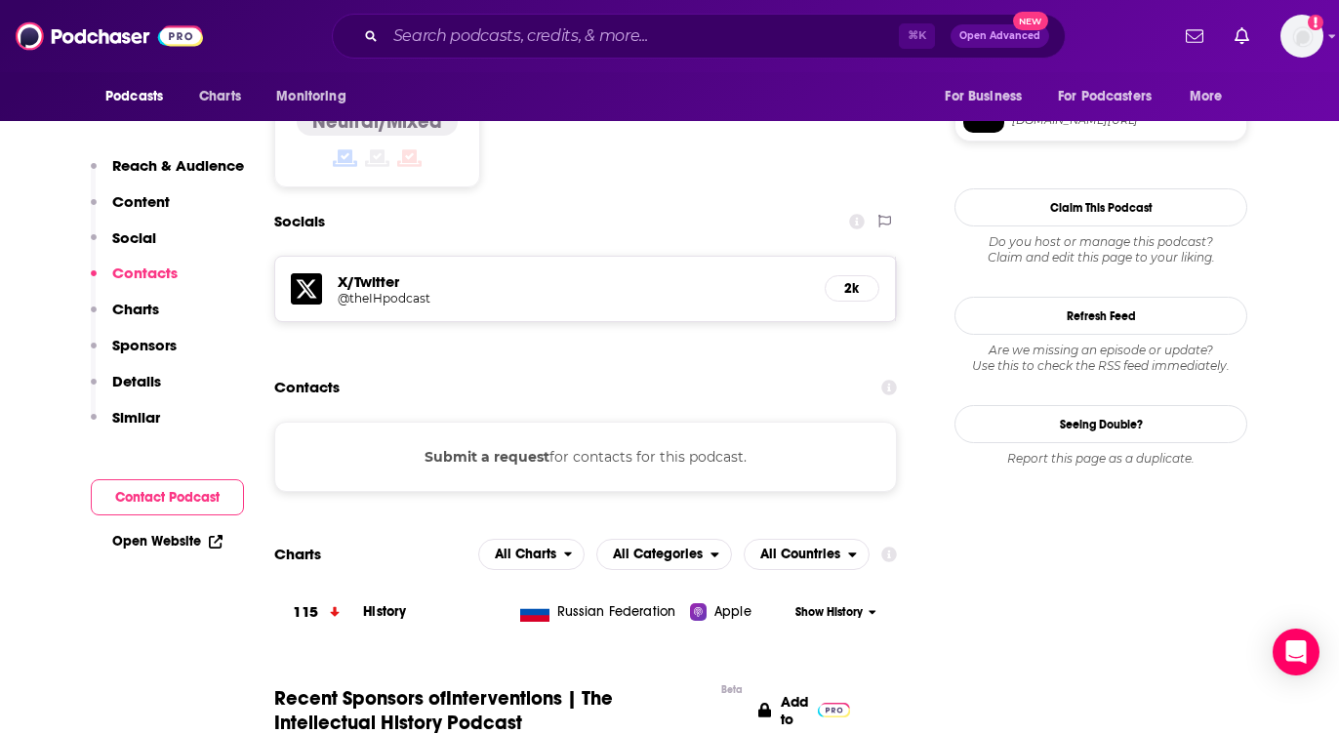
scroll to position [1533, 0]
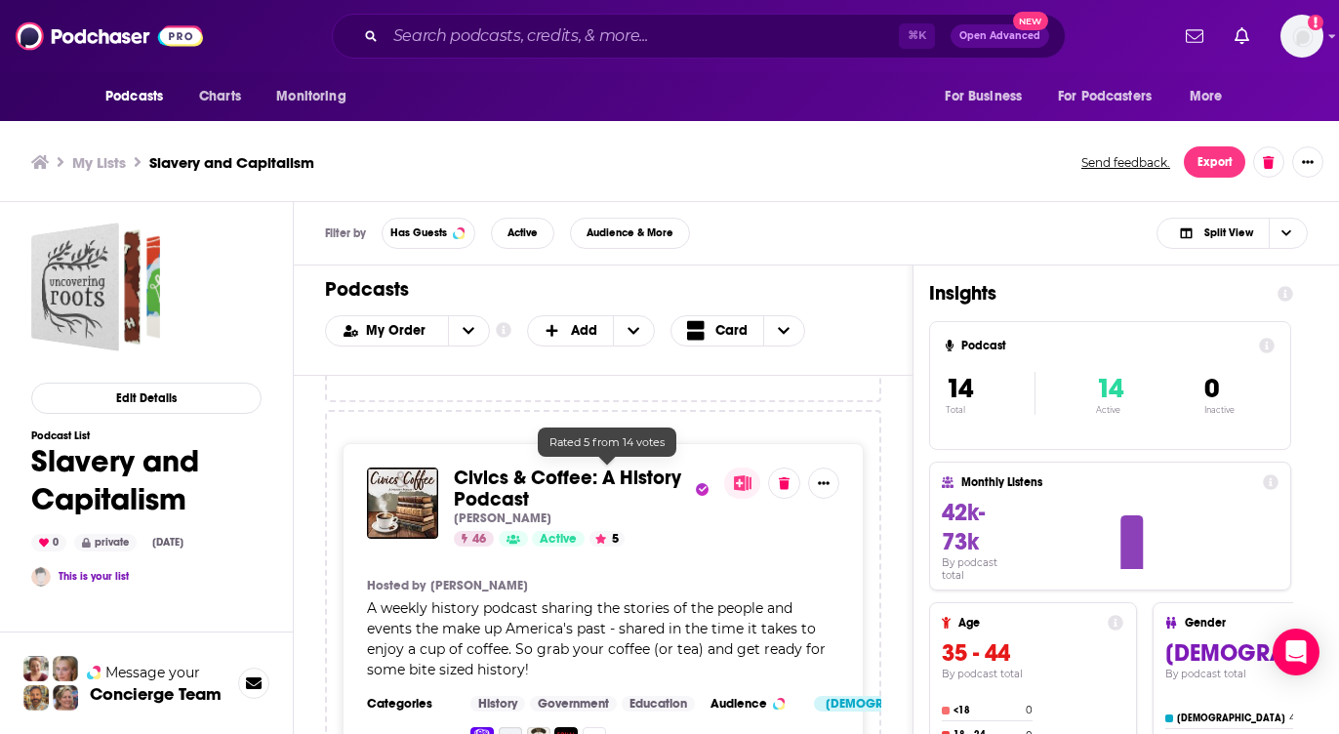
scroll to position [3716, 0]
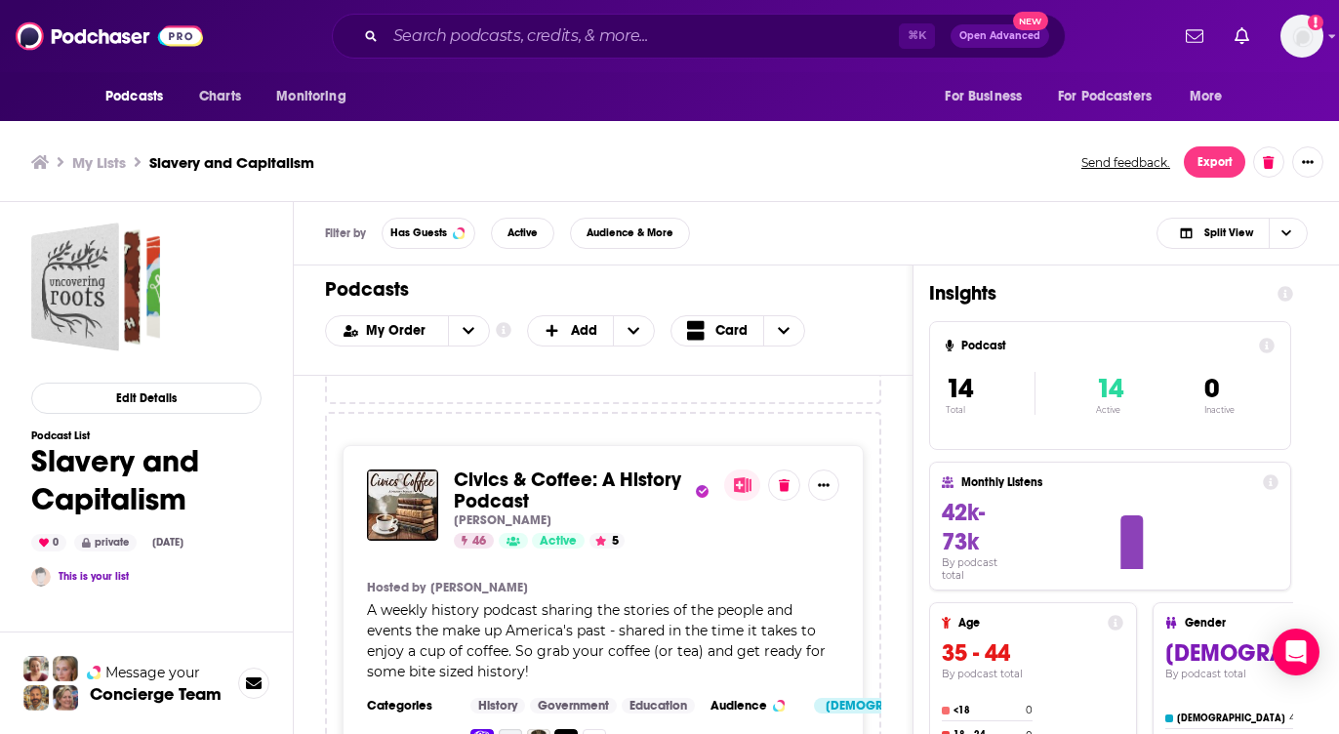
click at [510, 468] on span "Civics & Coffee: A History Podcast" at bounding box center [567, 491] width 227 height 46
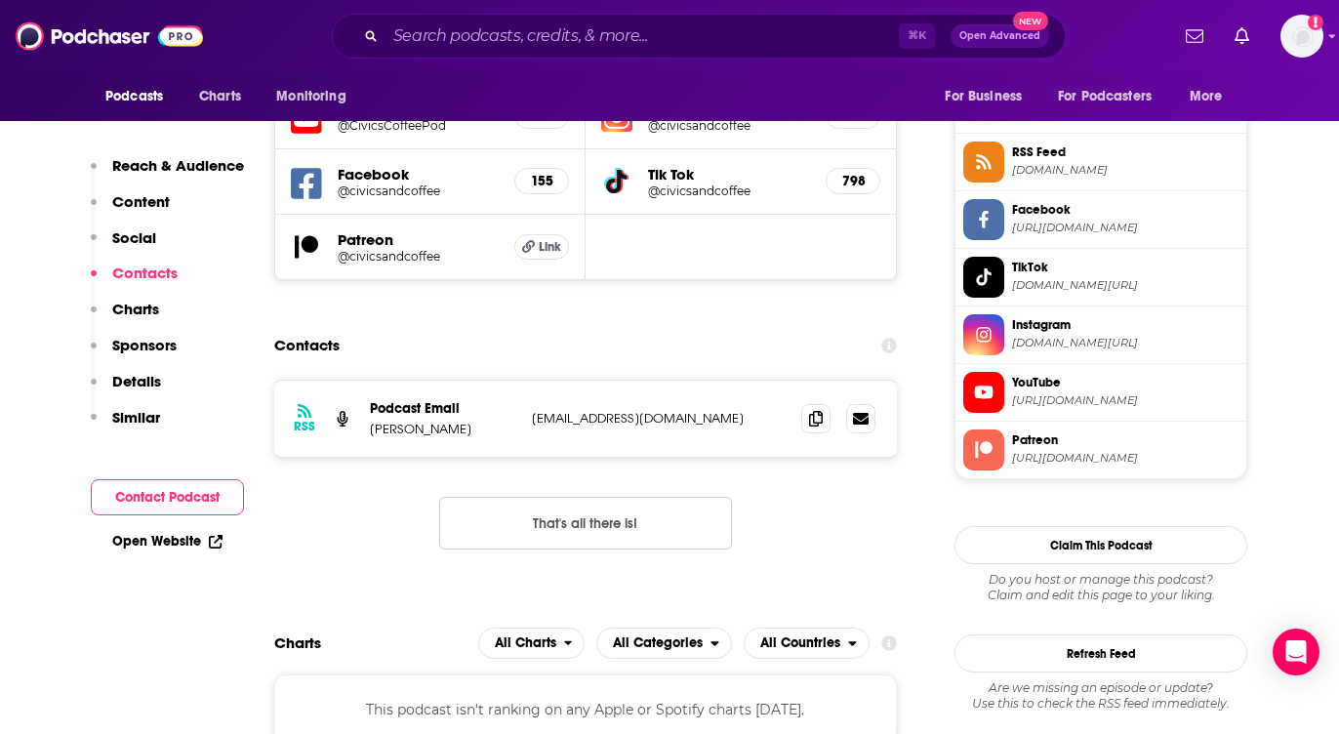
scroll to position [1842, 0]
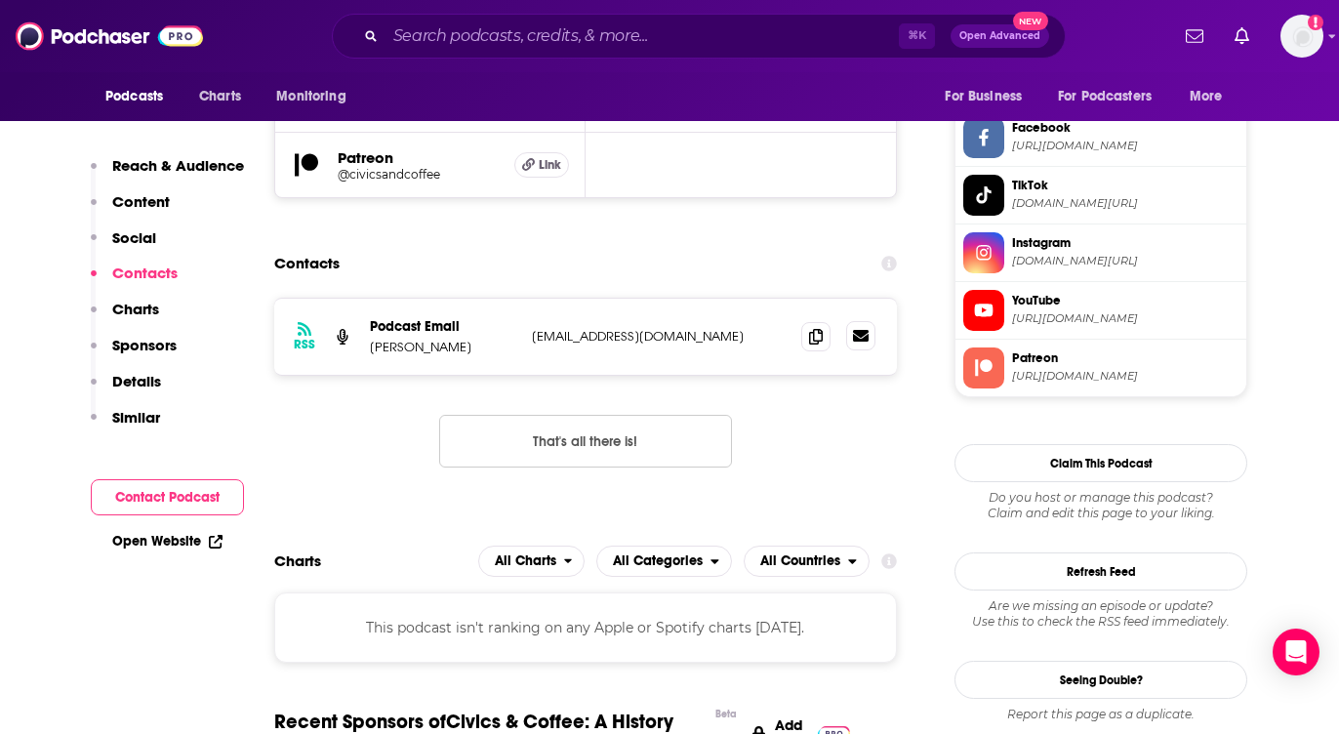
click at [858, 330] on icon at bounding box center [861, 336] width 16 height 12
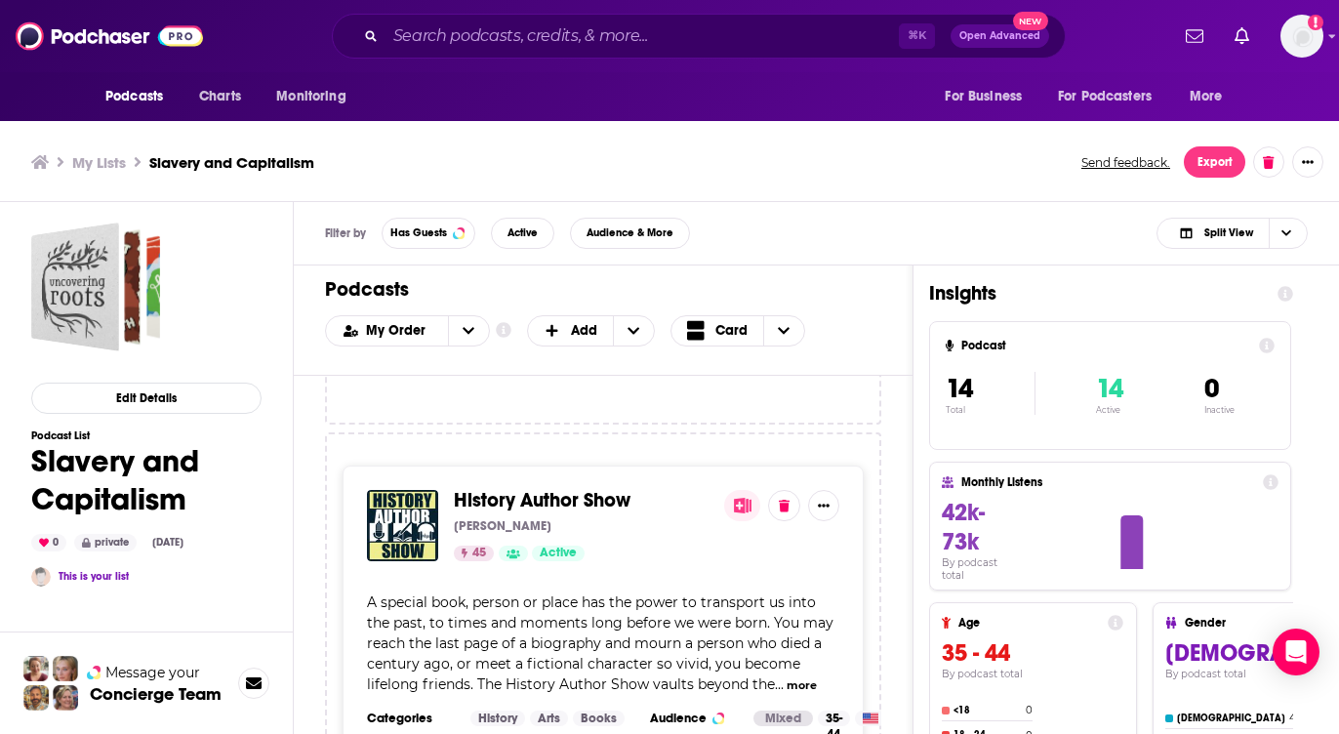
scroll to position [4206, 0]
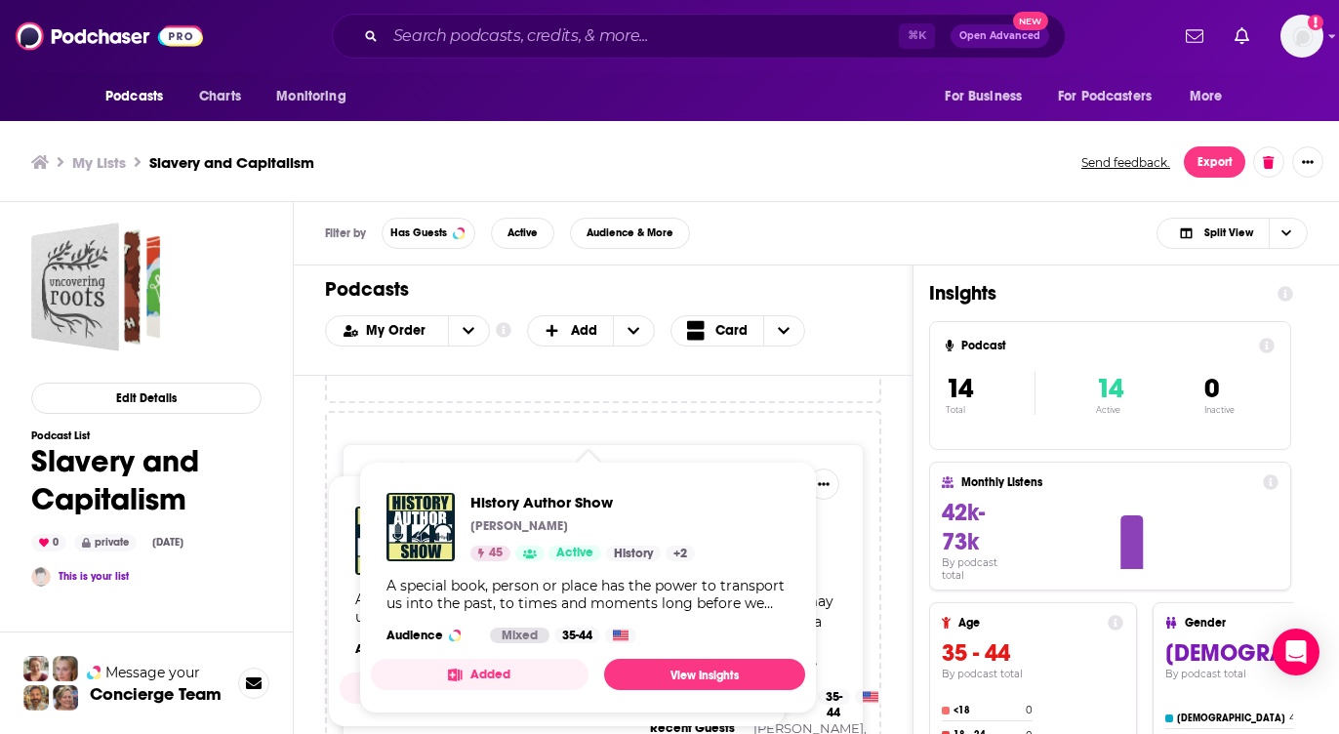
click at [497, 467] on span "History Author Show" at bounding box center [542, 479] width 177 height 24
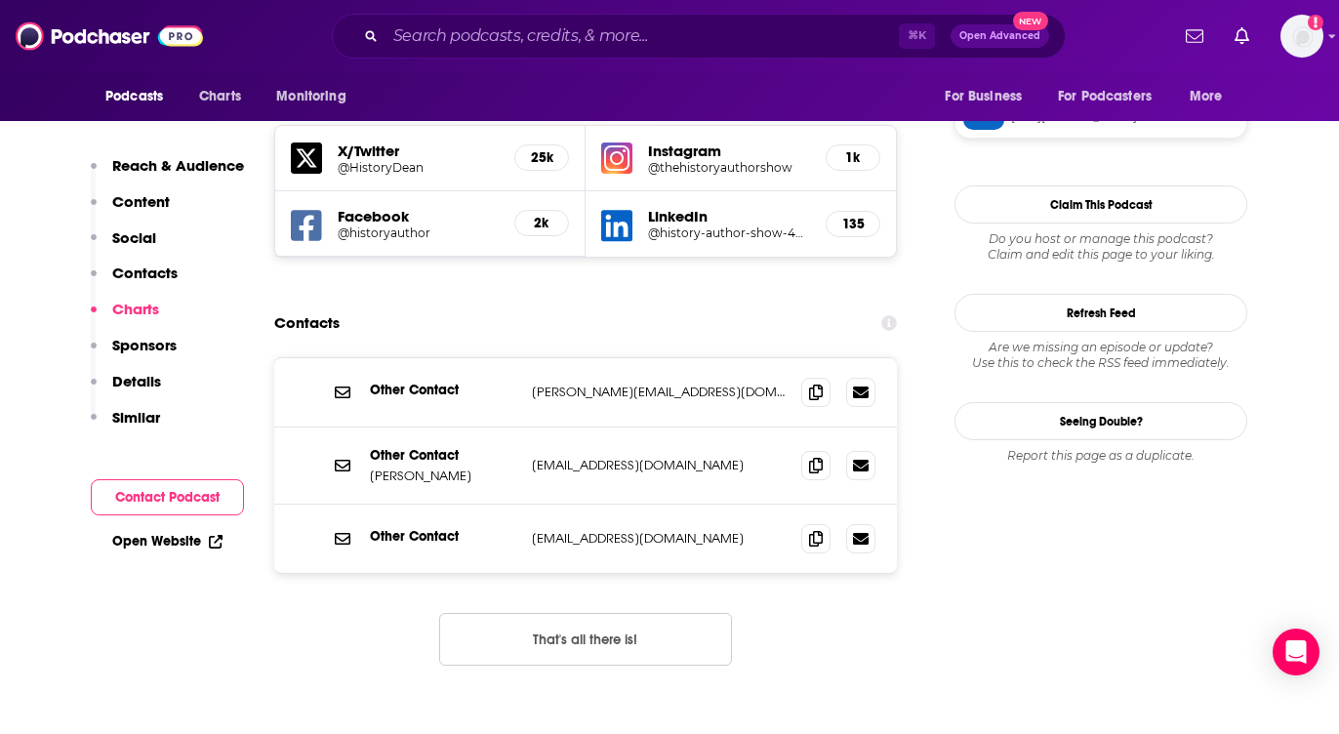
scroll to position [1562, 0]
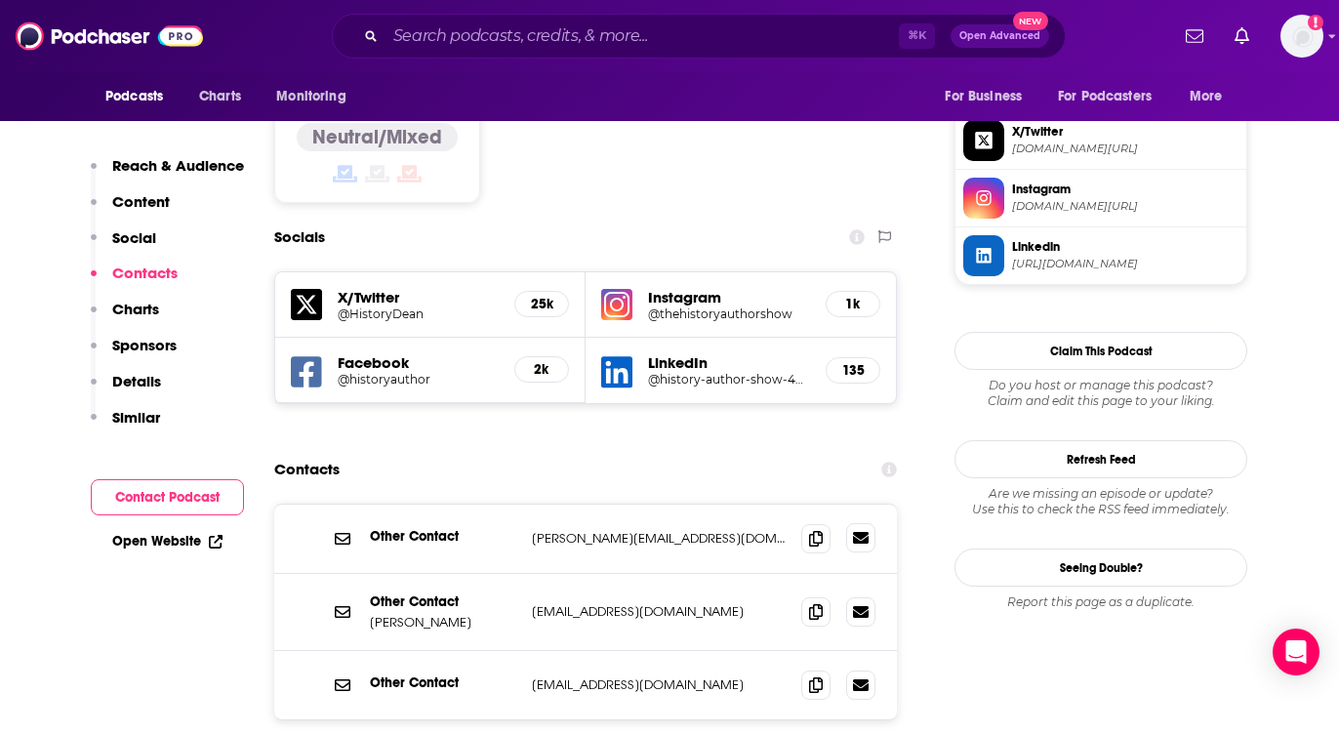
click at [862, 532] on icon at bounding box center [861, 538] width 16 height 12
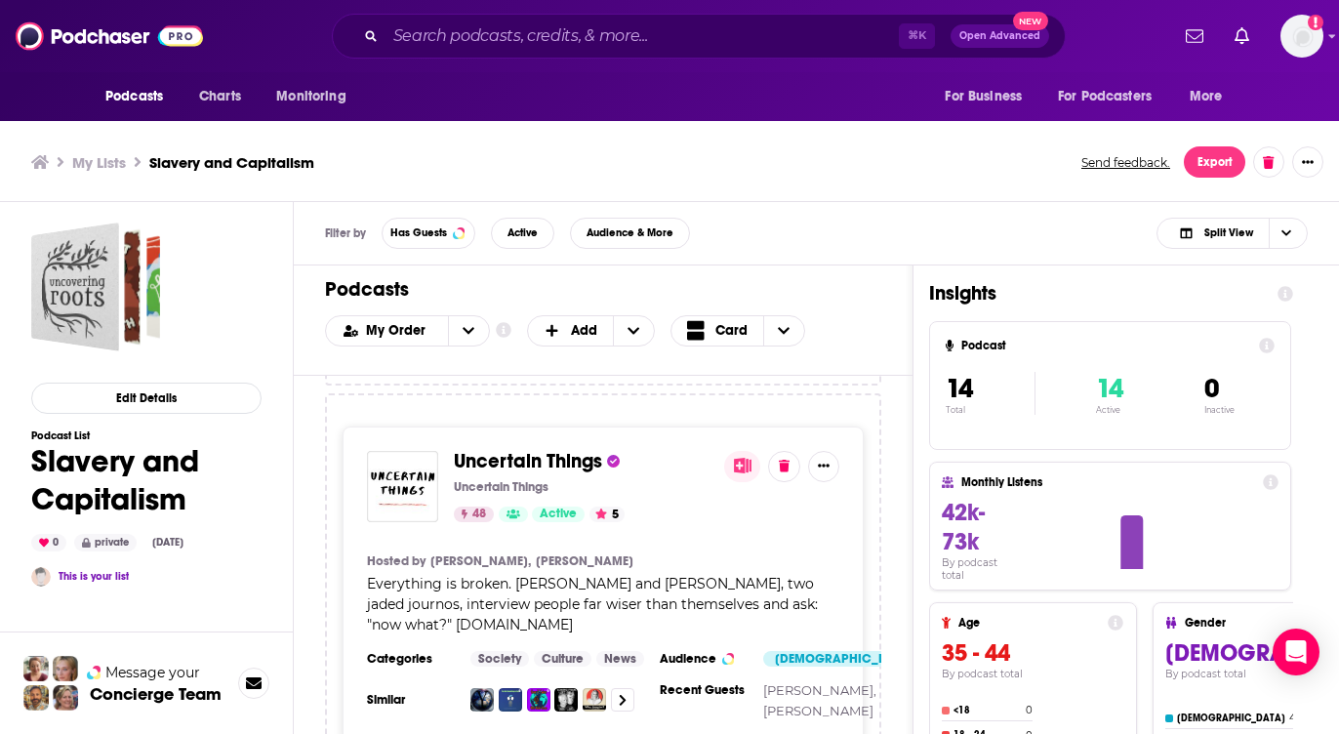
scroll to position [4641, 0]
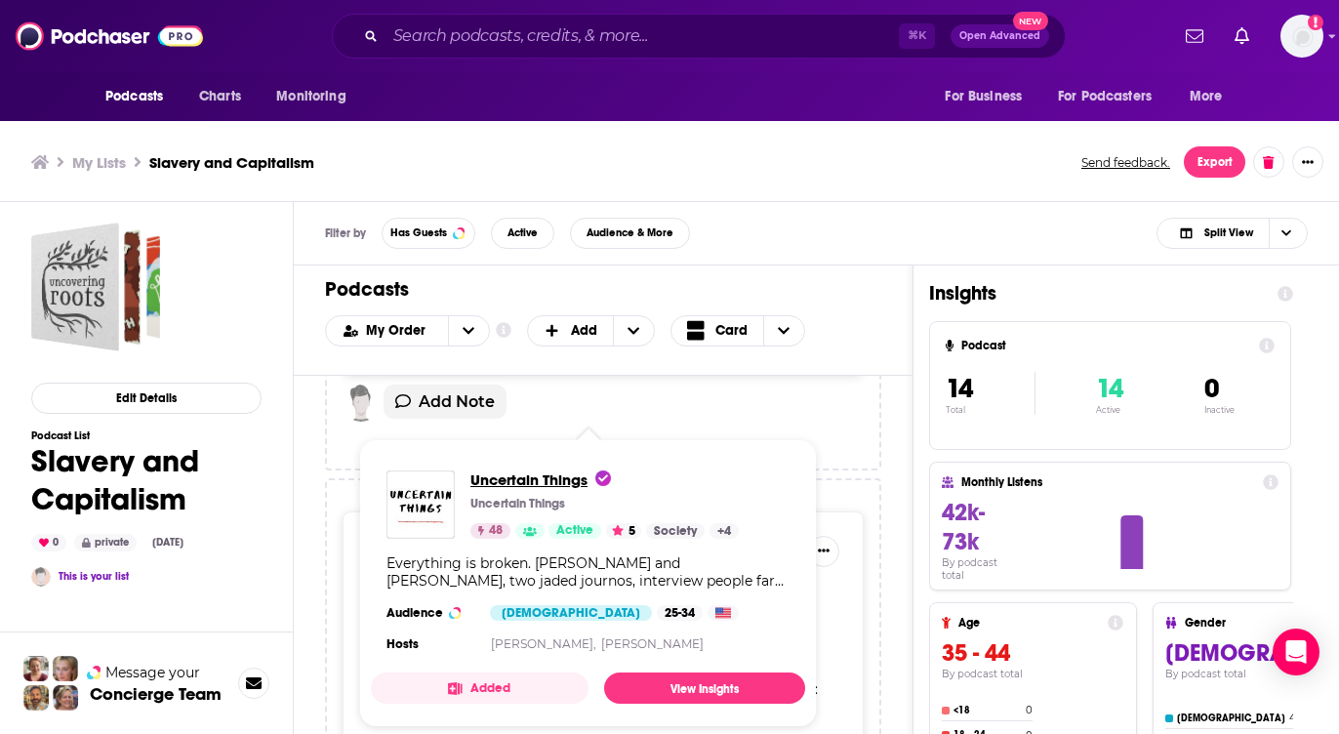
click at [542, 473] on span "Uncertain Things" at bounding box center [540, 479] width 141 height 19
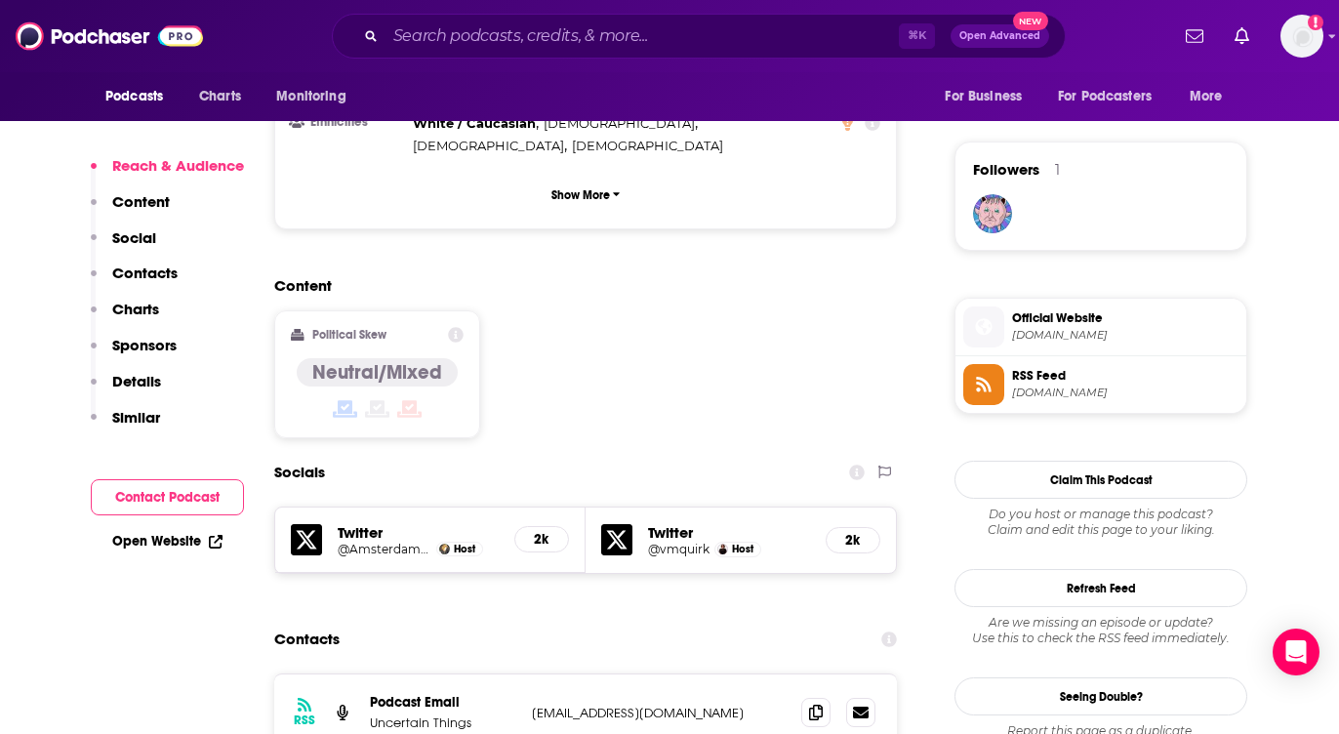
scroll to position [1404, 0]
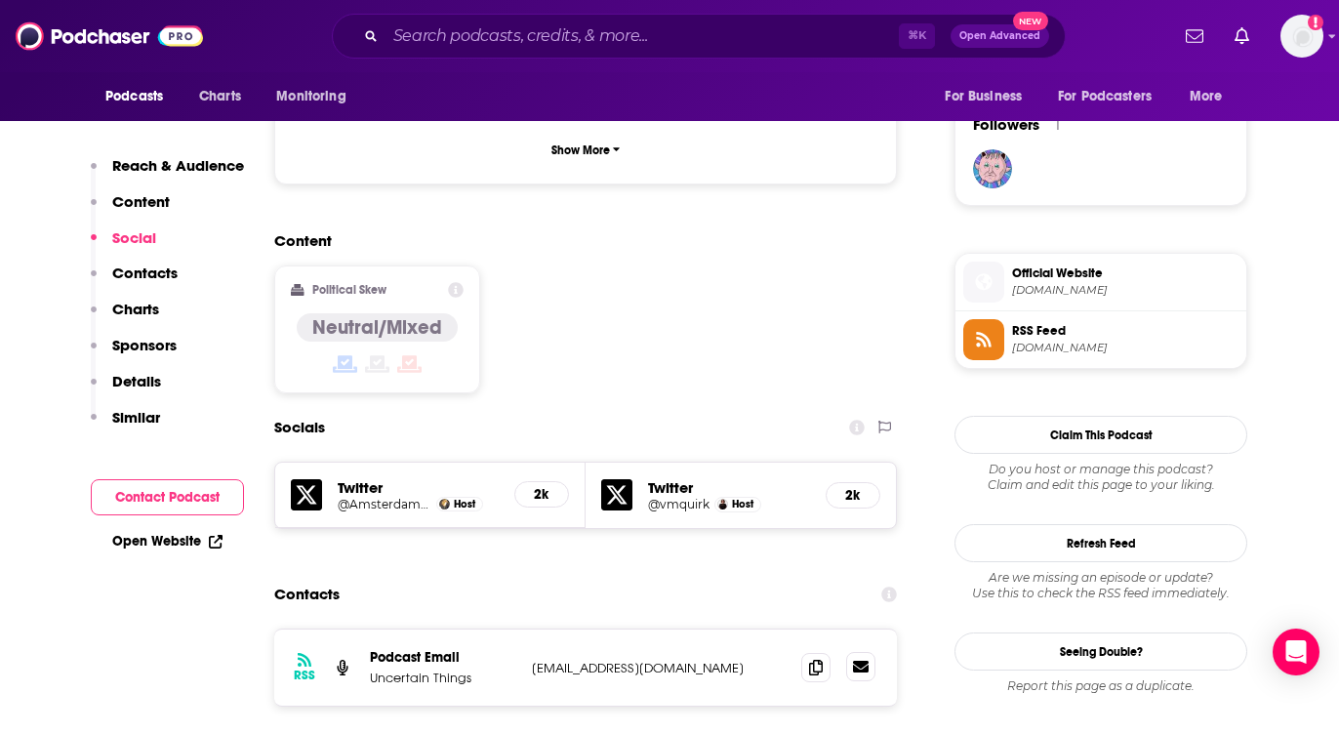
click at [859, 661] on icon at bounding box center [861, 667] width 16 height 12
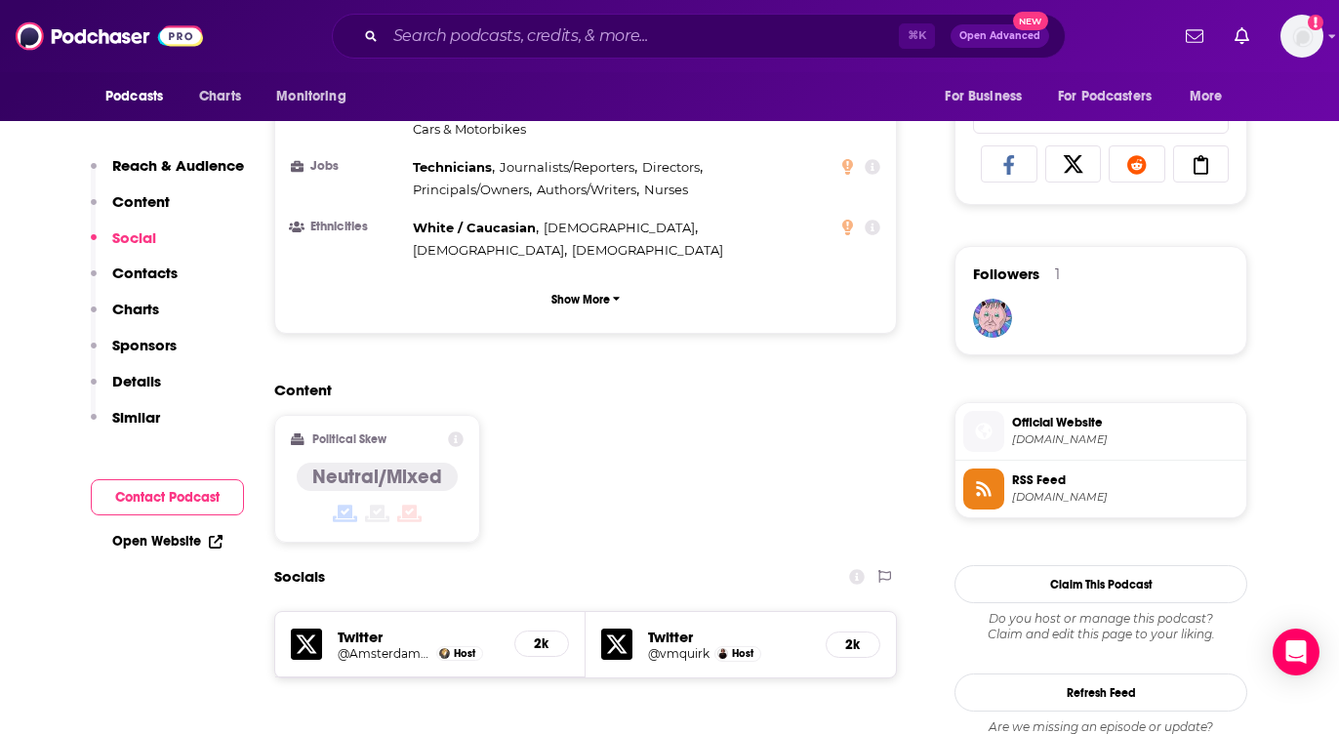
scroll to position [1006, 0]
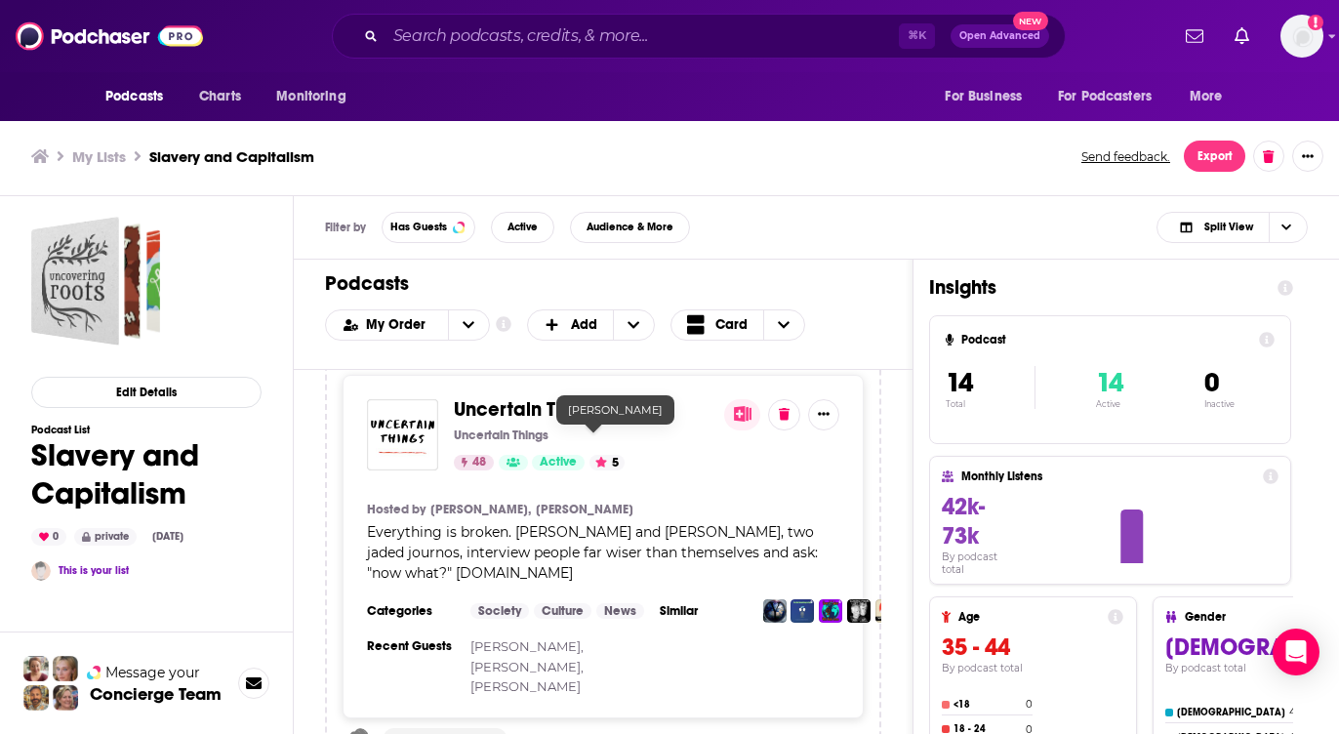
scroll to position [5181, 0]
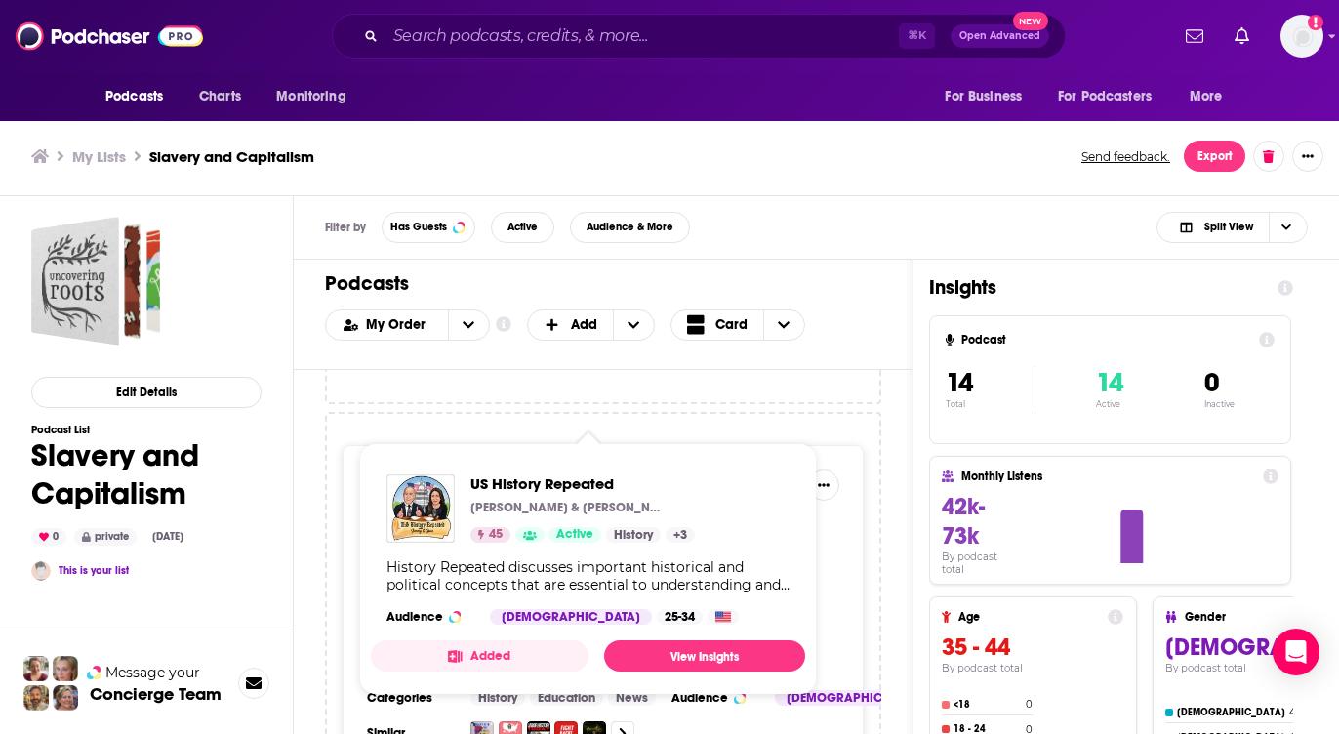
click at [566, 468] on span "US History Repeated" at bounding box center [546, 480] width 184 height 24
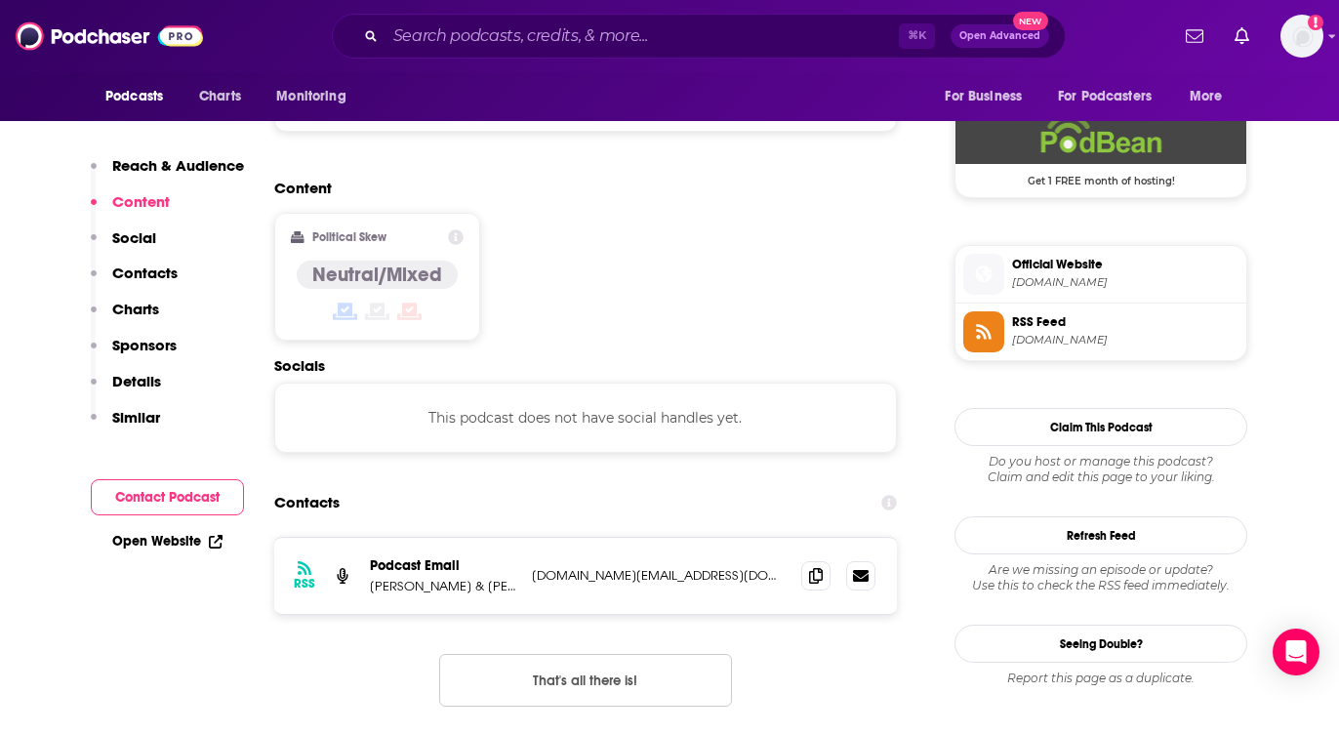
scroll to position [1442, 0]
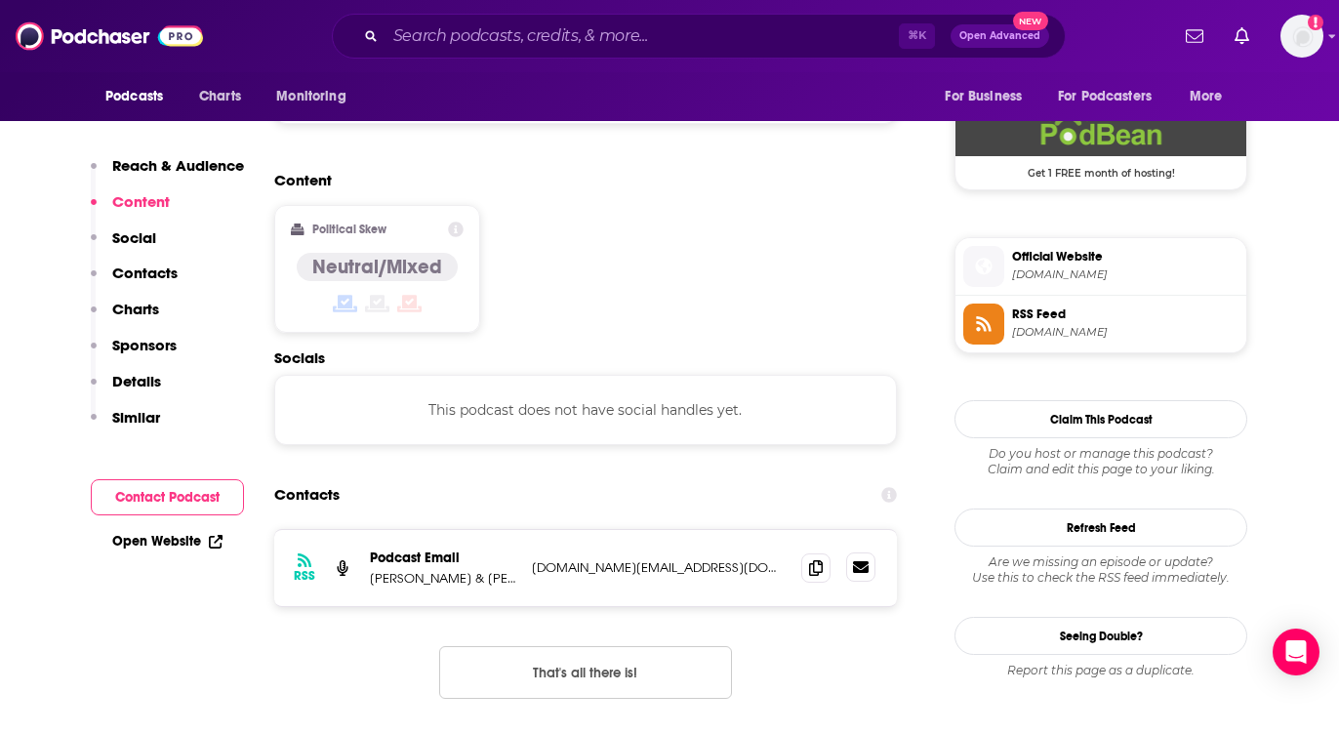
click at [859, 561] on icon at bounding box center [861, 567] width 16 height 12
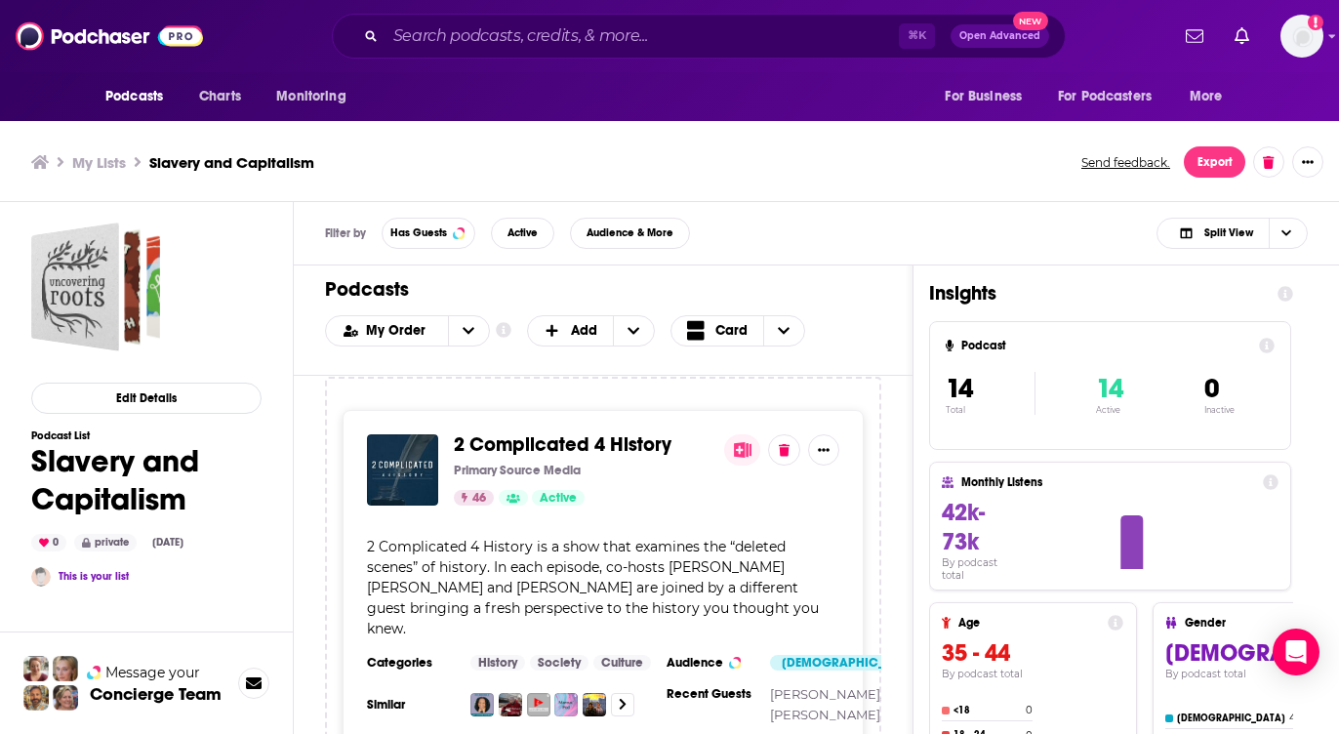
scroll to position [5581, 0]
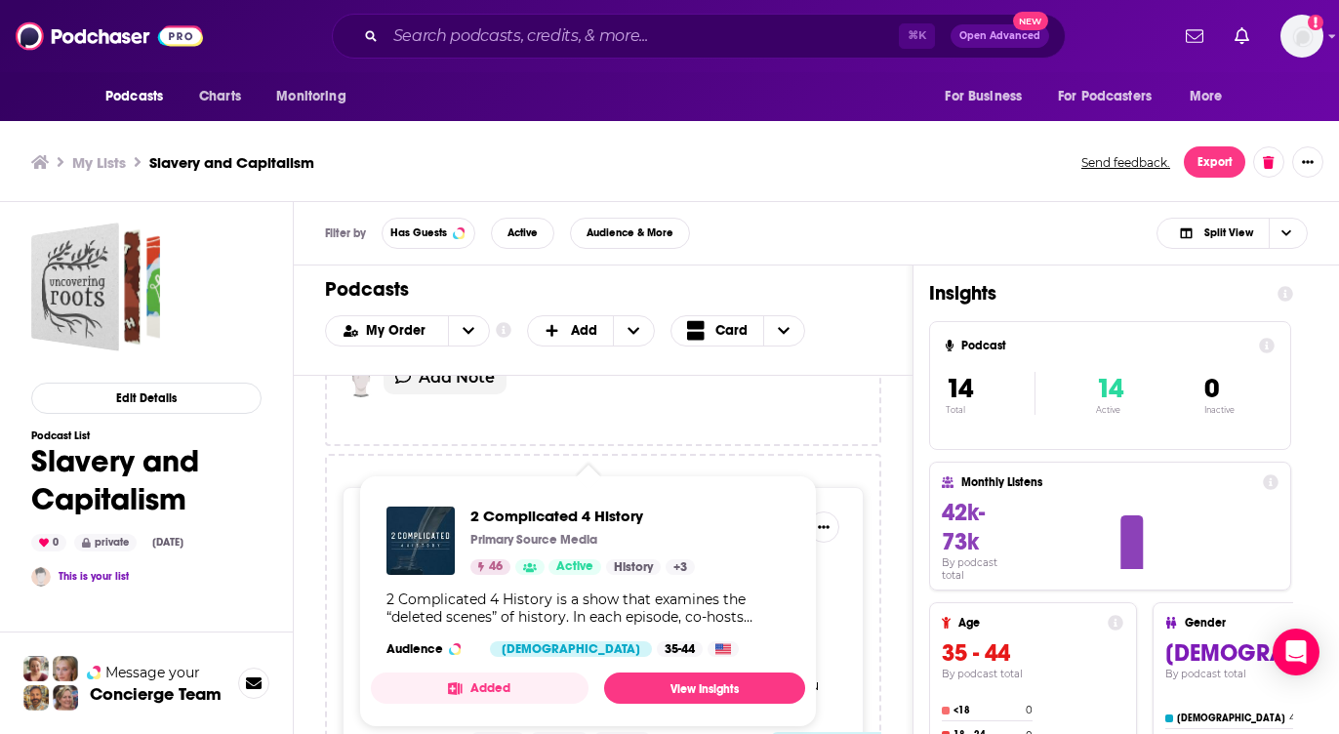
click at [610, 510] on span "2 Complicated 4 History" at bounding box center [563, 522] width 218 height 24
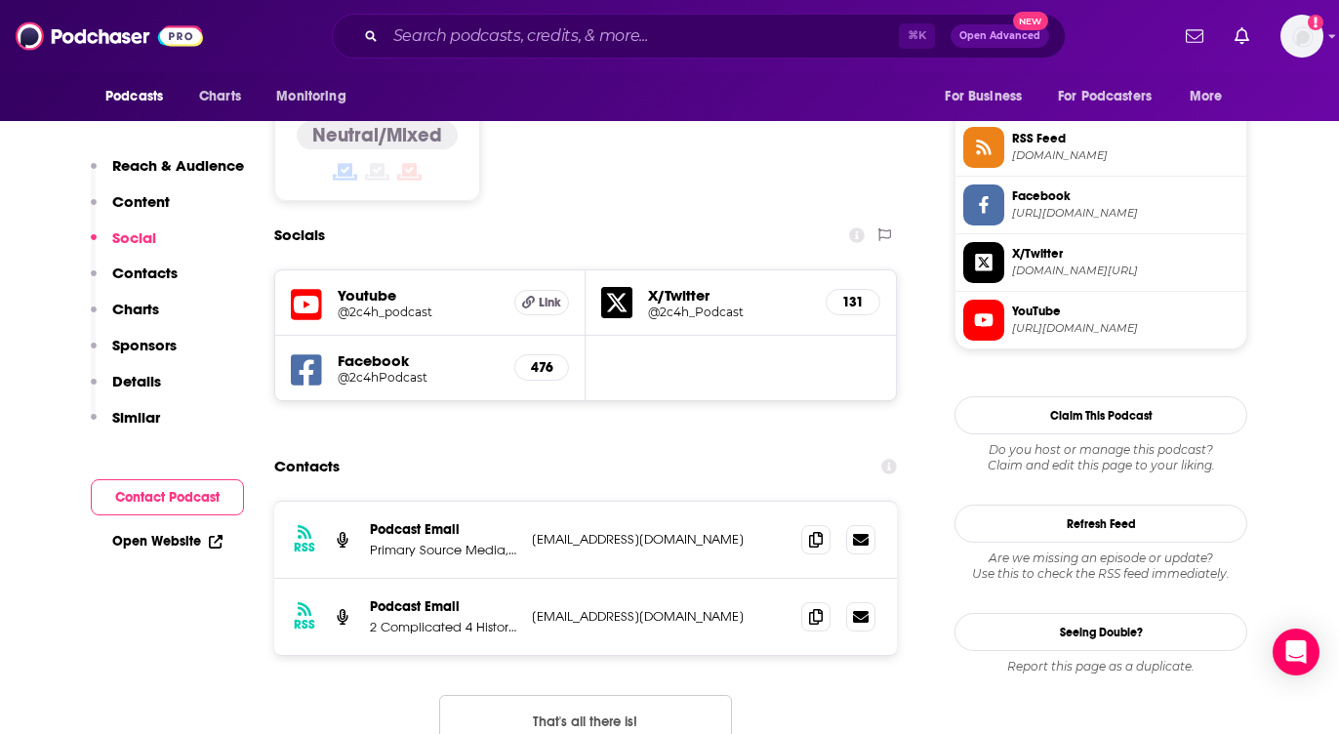
scroll to position [1687, 0]
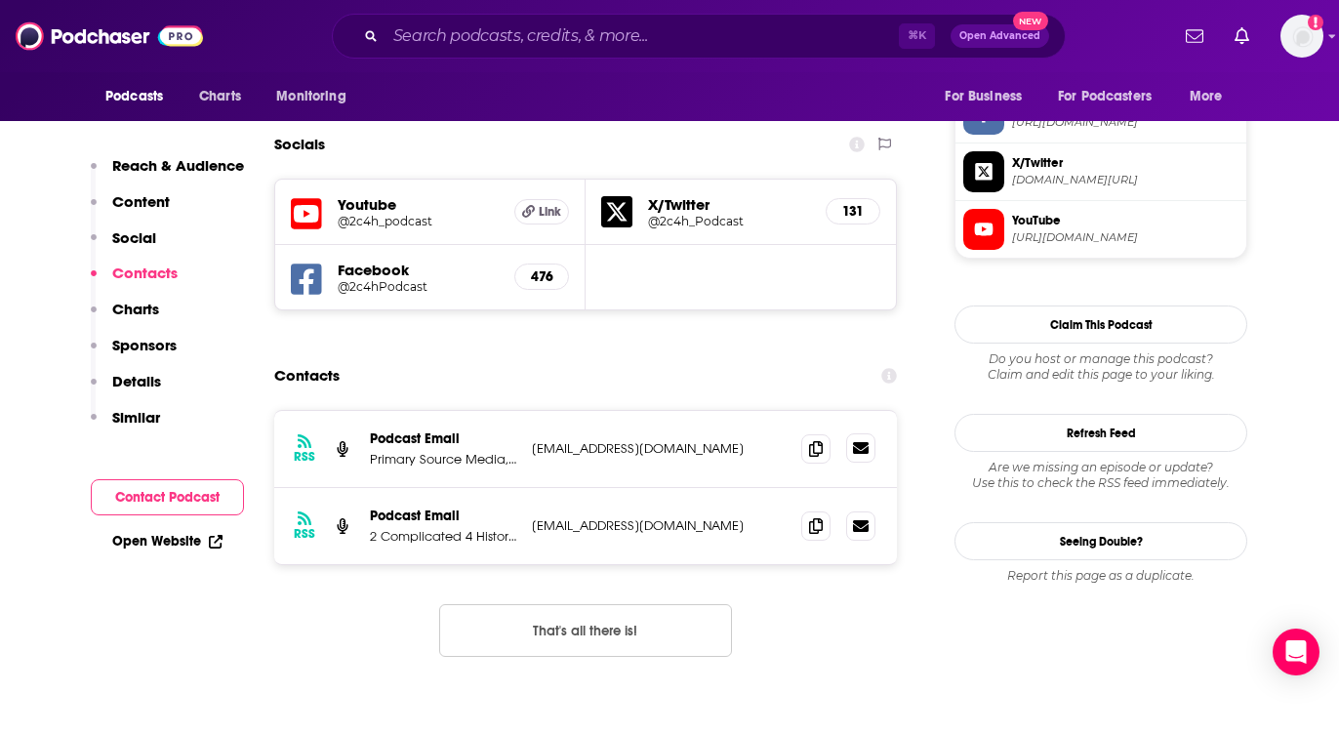
click at [856, 442] on icon at bounding box center [861, 448] width 16 height 12
click at [828, 511] on span at bounding box center [815, 525] width 29 height 29
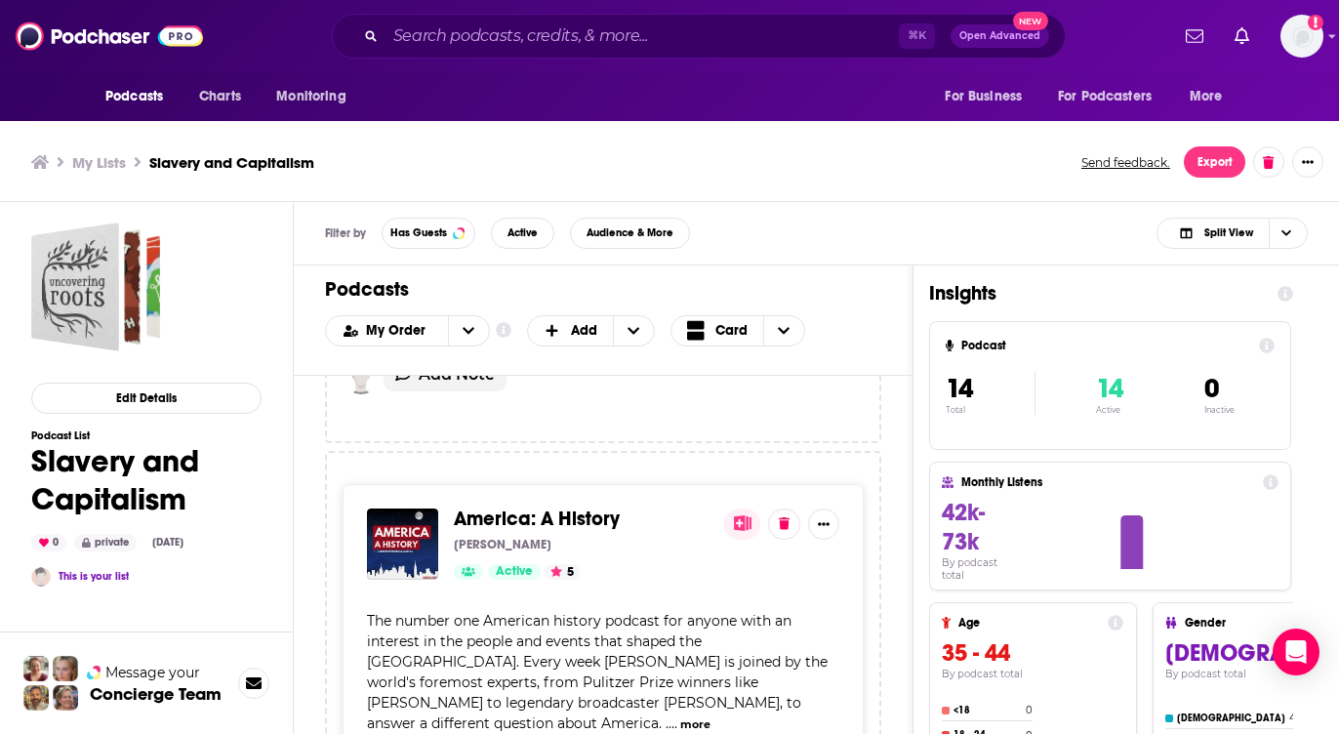
scroll to position [6086, 0]
click at [568, 506] on span "America: A History" at bounding box center [537, 518] width 166 height 24
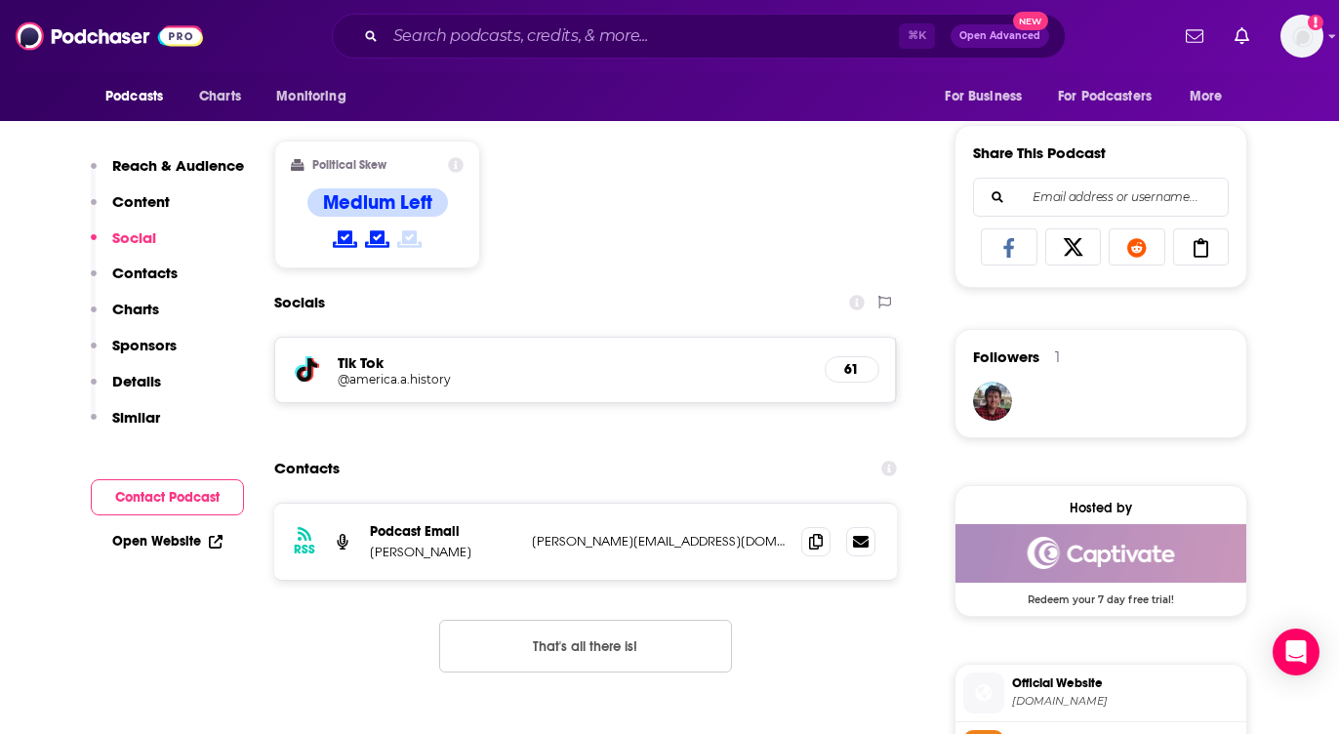
scroll to position [1177, 0]
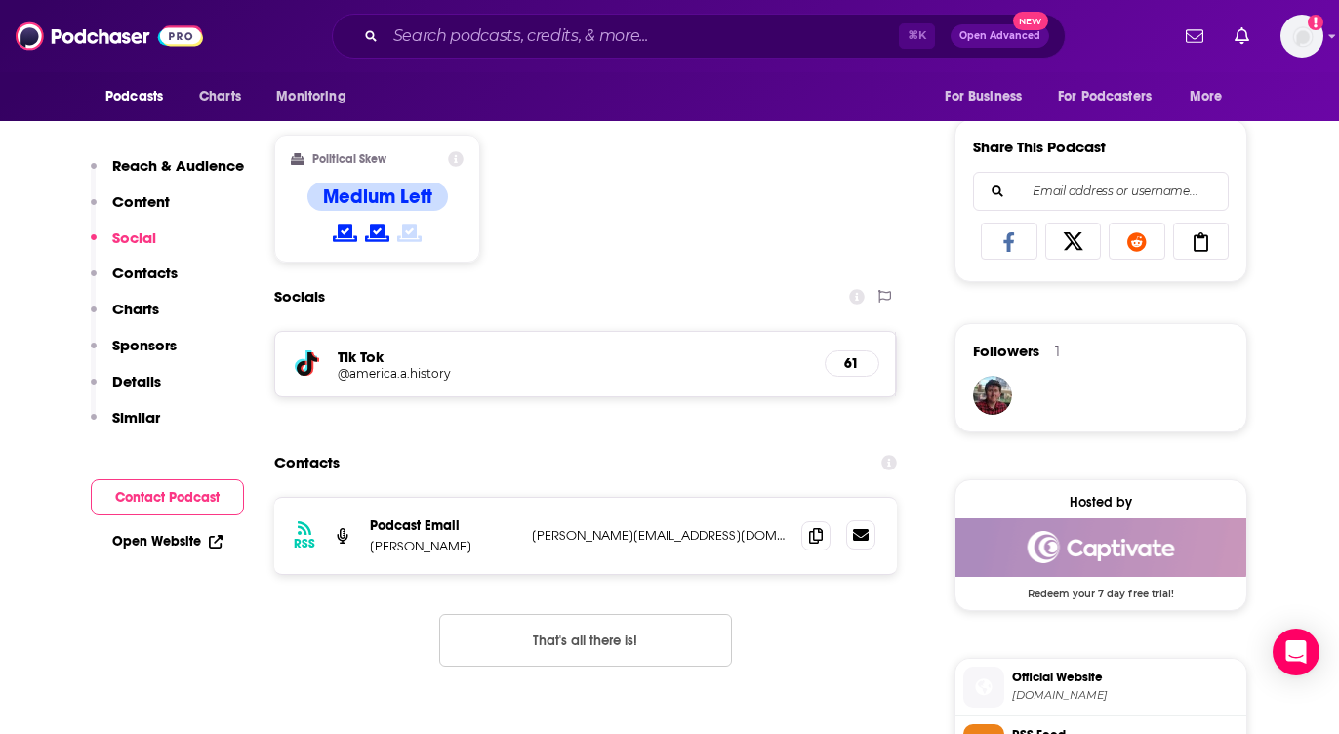
click at [862, 534] on icon at bounding box center [861, 535] width 16 height 12
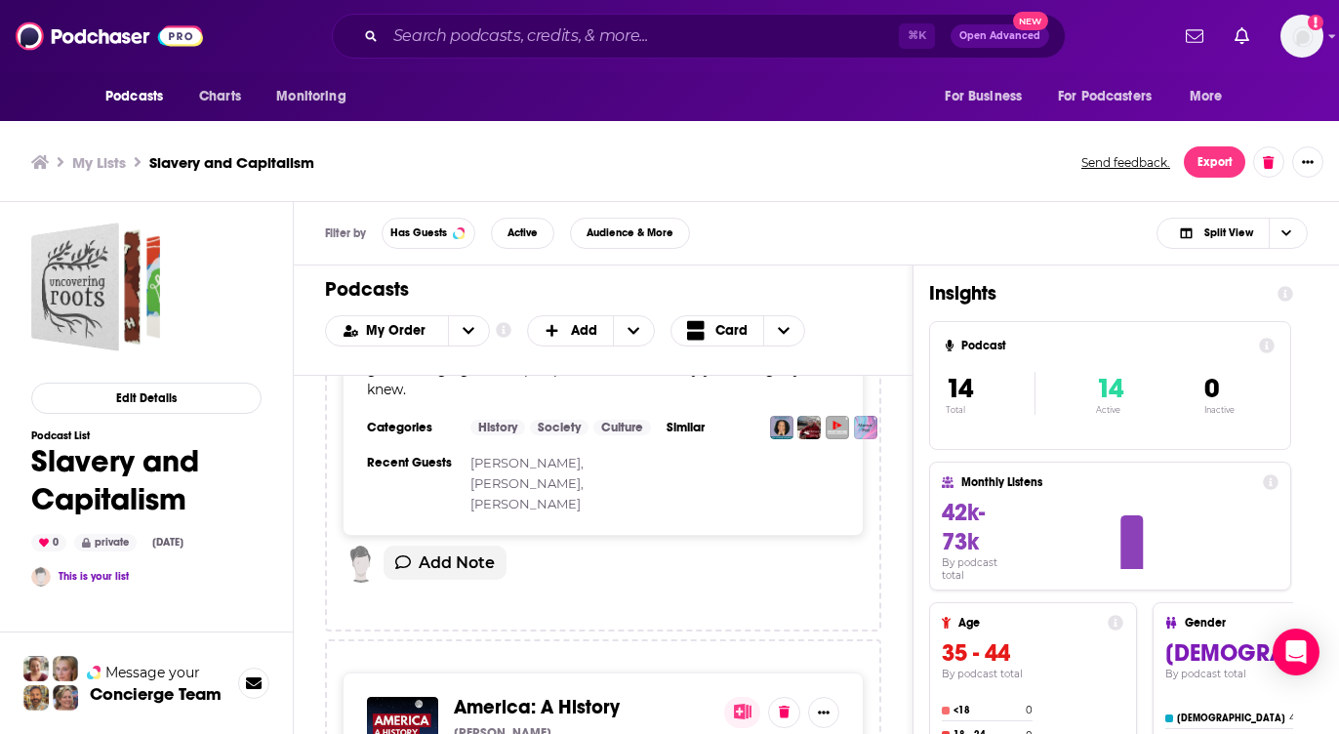
scroll to position [6139, 0]
